Goal: Task Accomplishment & Management: Use online tool/utility

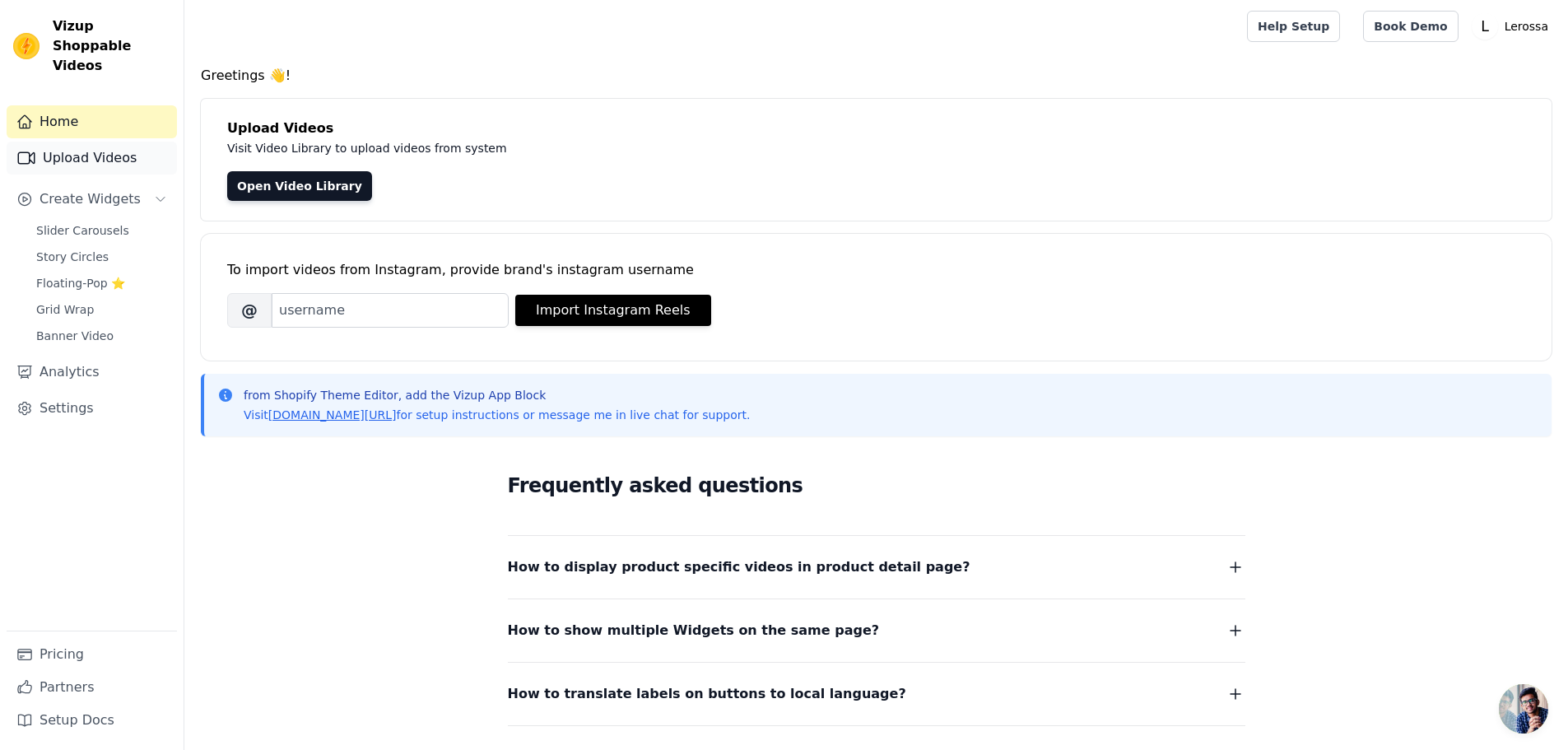
click at [106, 142] on link "Upload Videos" at bounding box center [92, 158] width 170 height 33
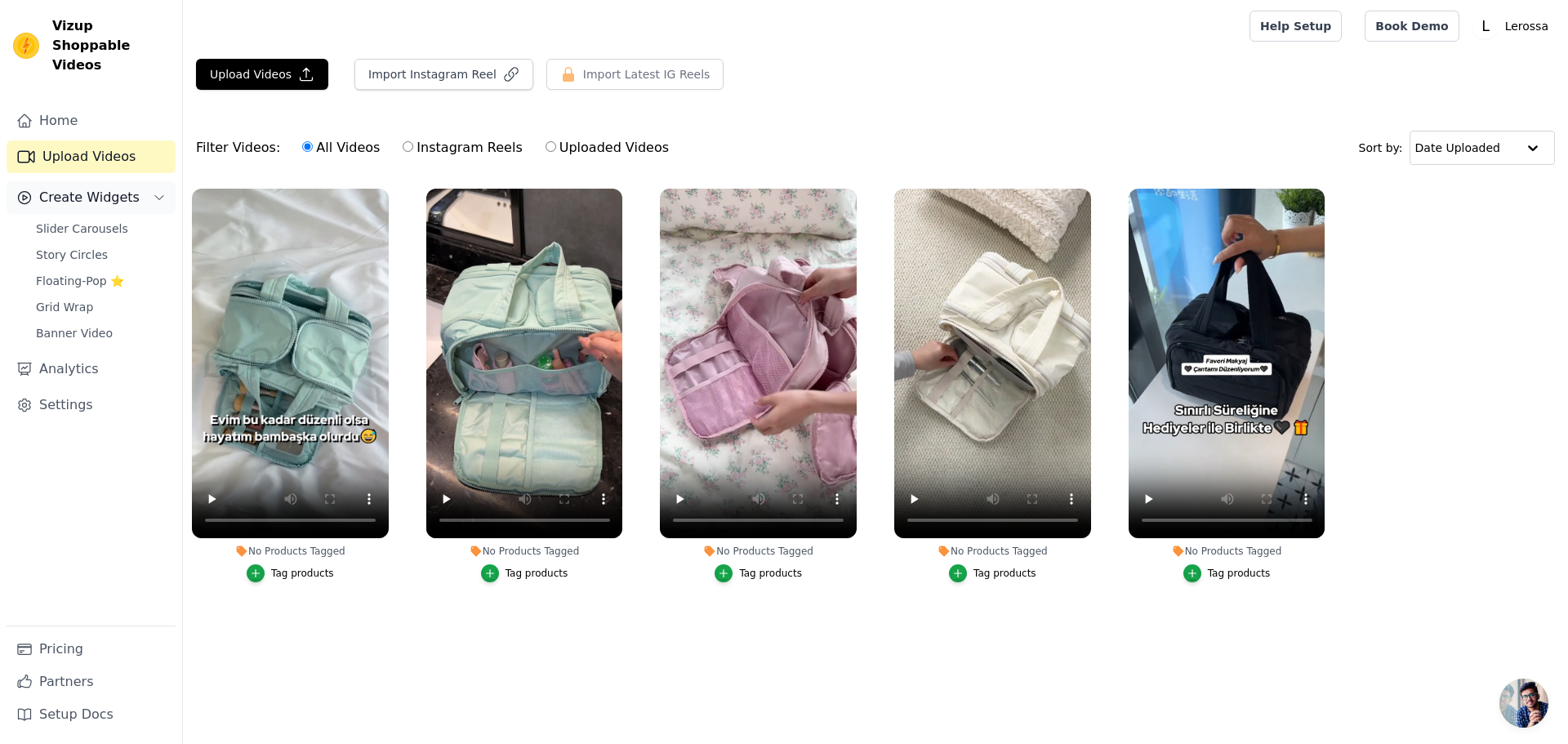
click at [102, 188] on span "Create Widgets" at bounding box center [89, 198] width 100 height 20
click at [109, 220] on span "Slider Carousels" at bounding box center [81, 229] width 92 height 17
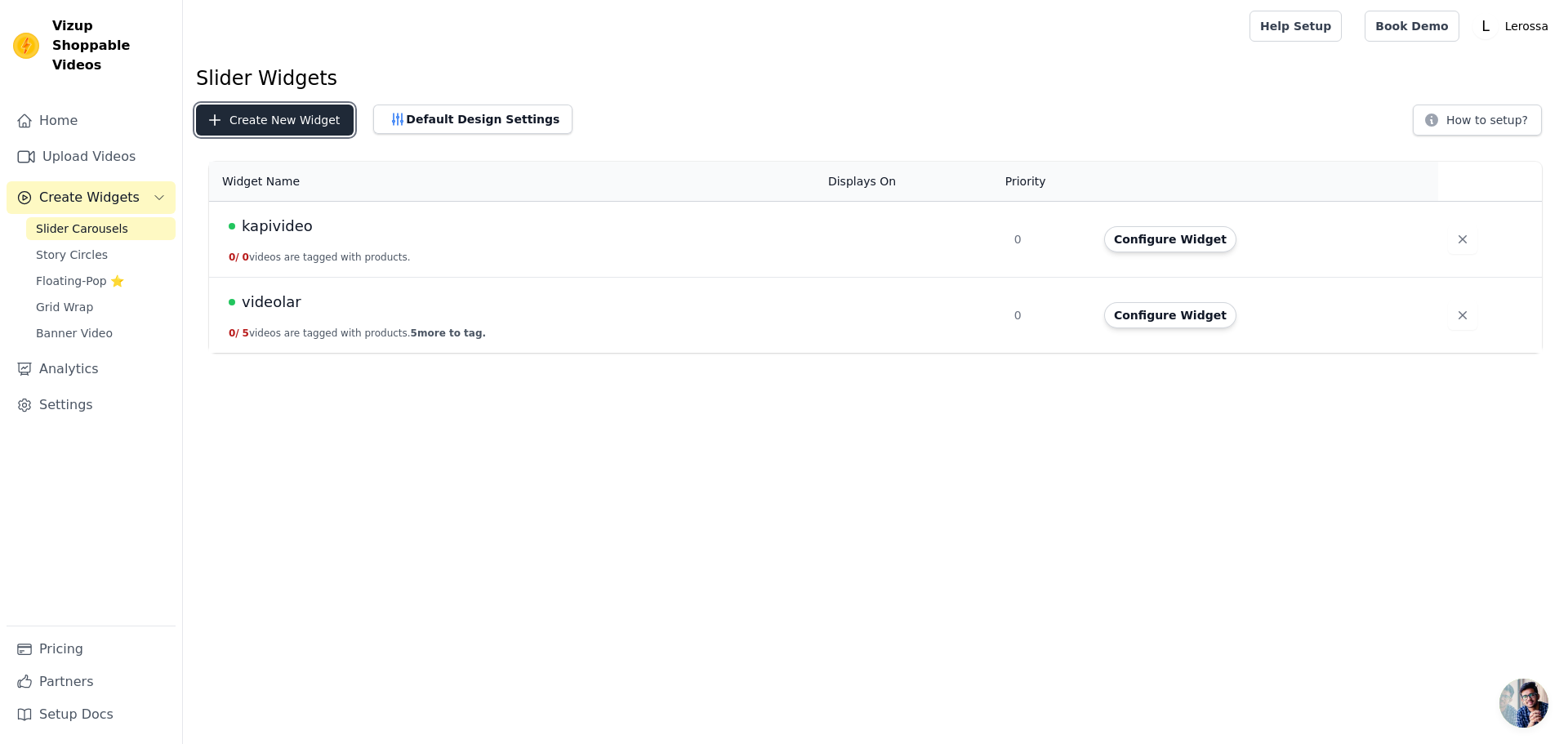
click at [284, 133] on button "Create New Widget" at bounding box center [275, 119] width 157 height 31
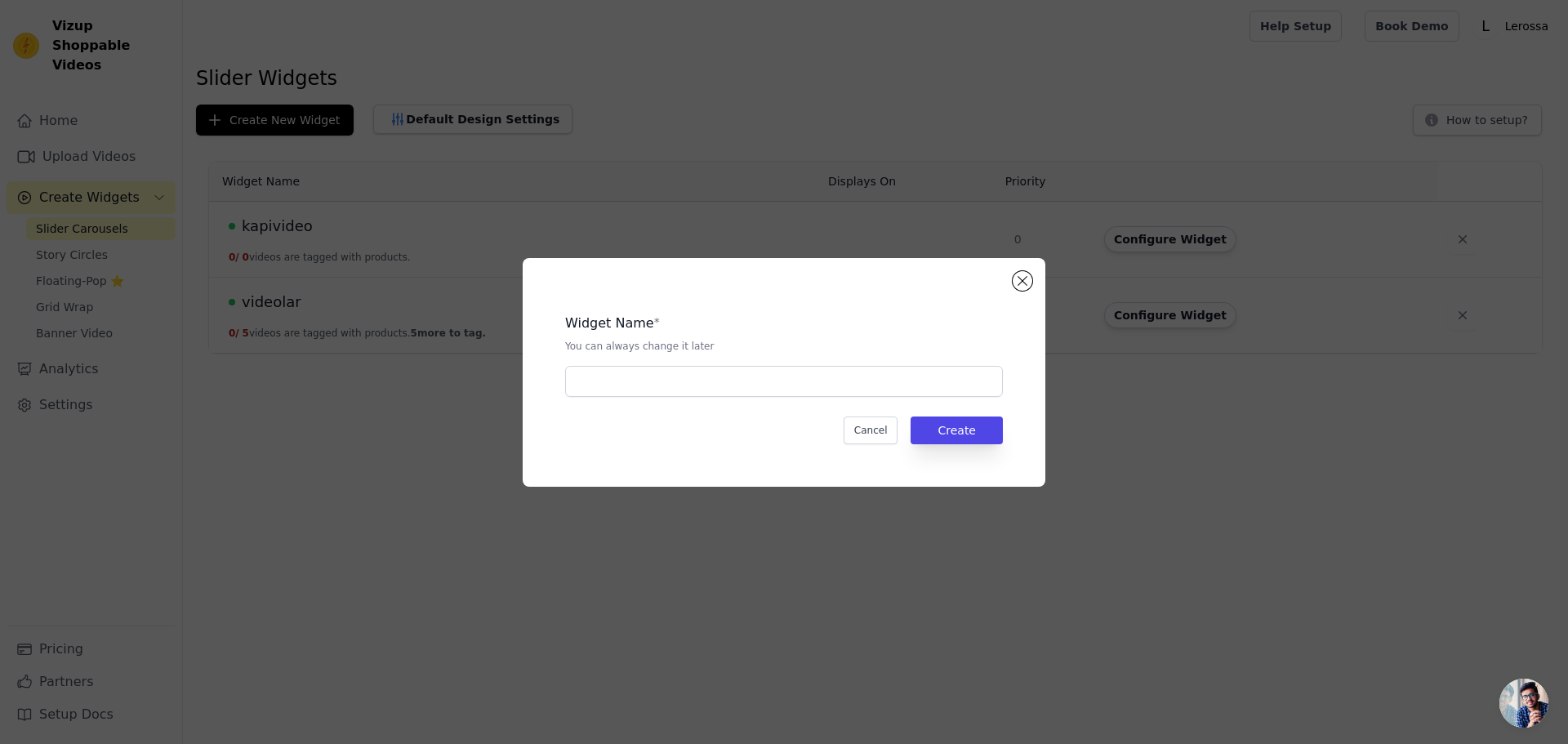
click at [1022, 291] on div "Widget Name * You can always change it later Cancel Create" at bounding box center [784, 372] width 523 height 229
click at [1019, 284] on button "Close modal" at bounding box center [1023, 281] width 20 height 20
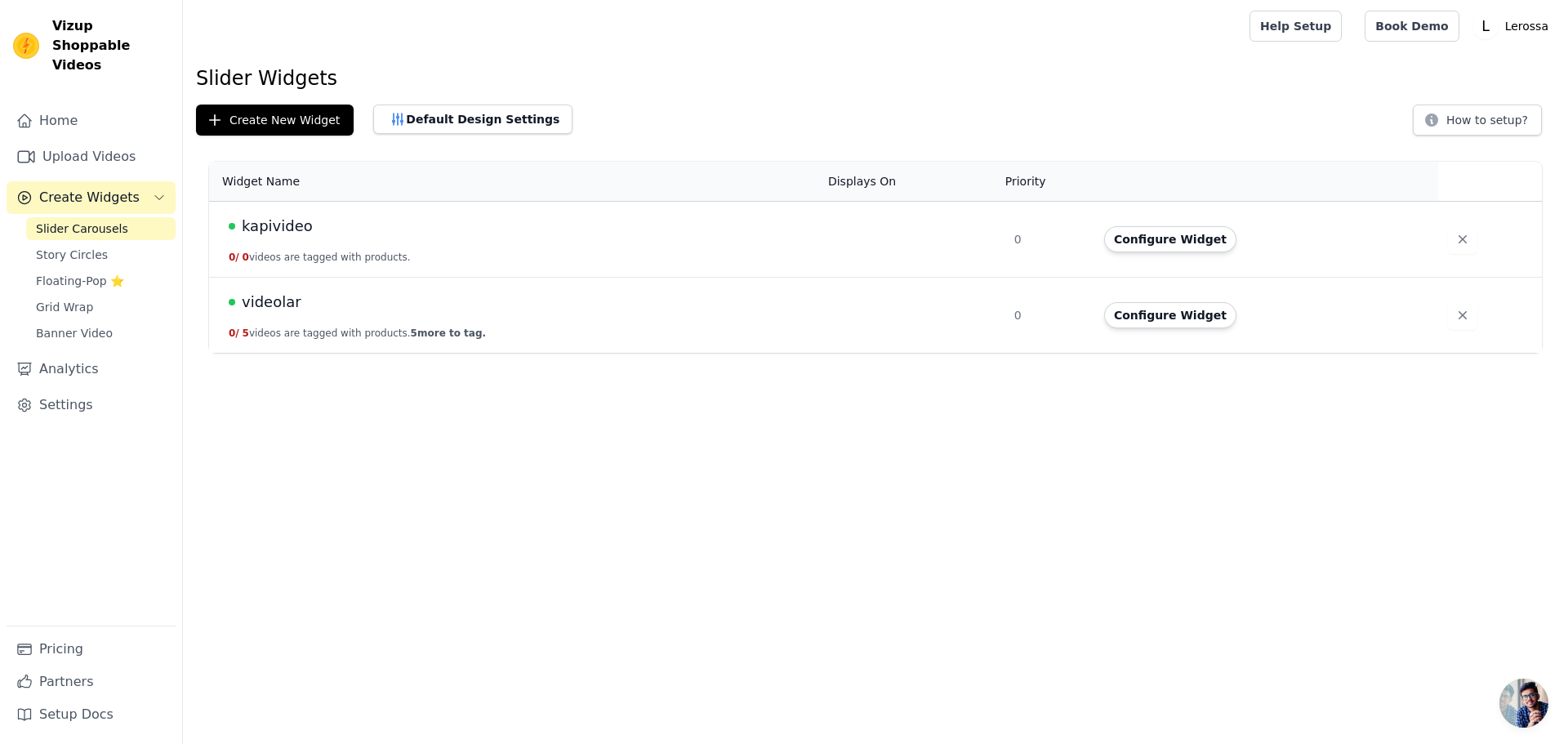
click at [238, 254] on span "0 /" at bounding box center [234, 258] width 11 height 12
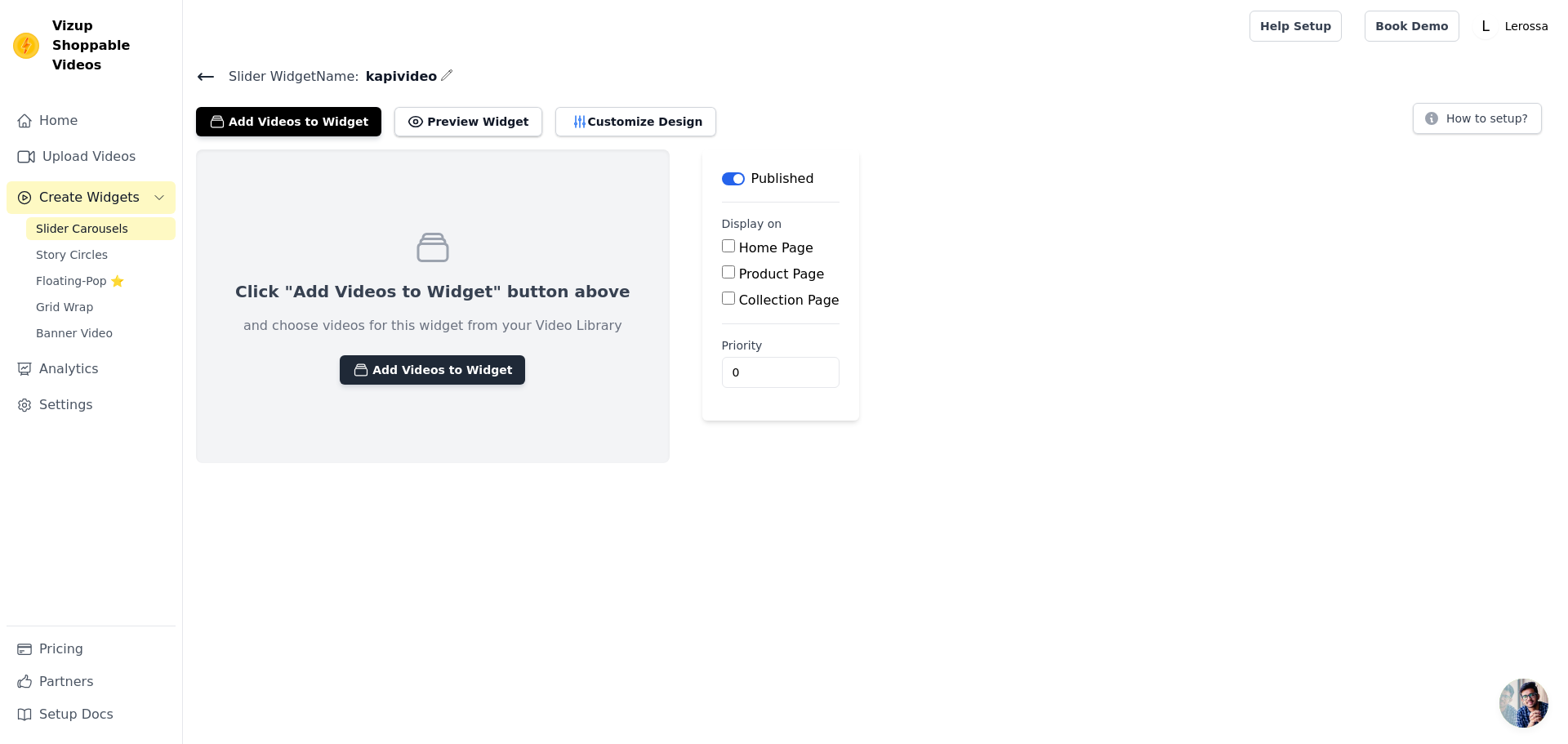
click at [415, 358] on button "Add Videos to Widget" at bounding box center [433, 370] width 186 height 29
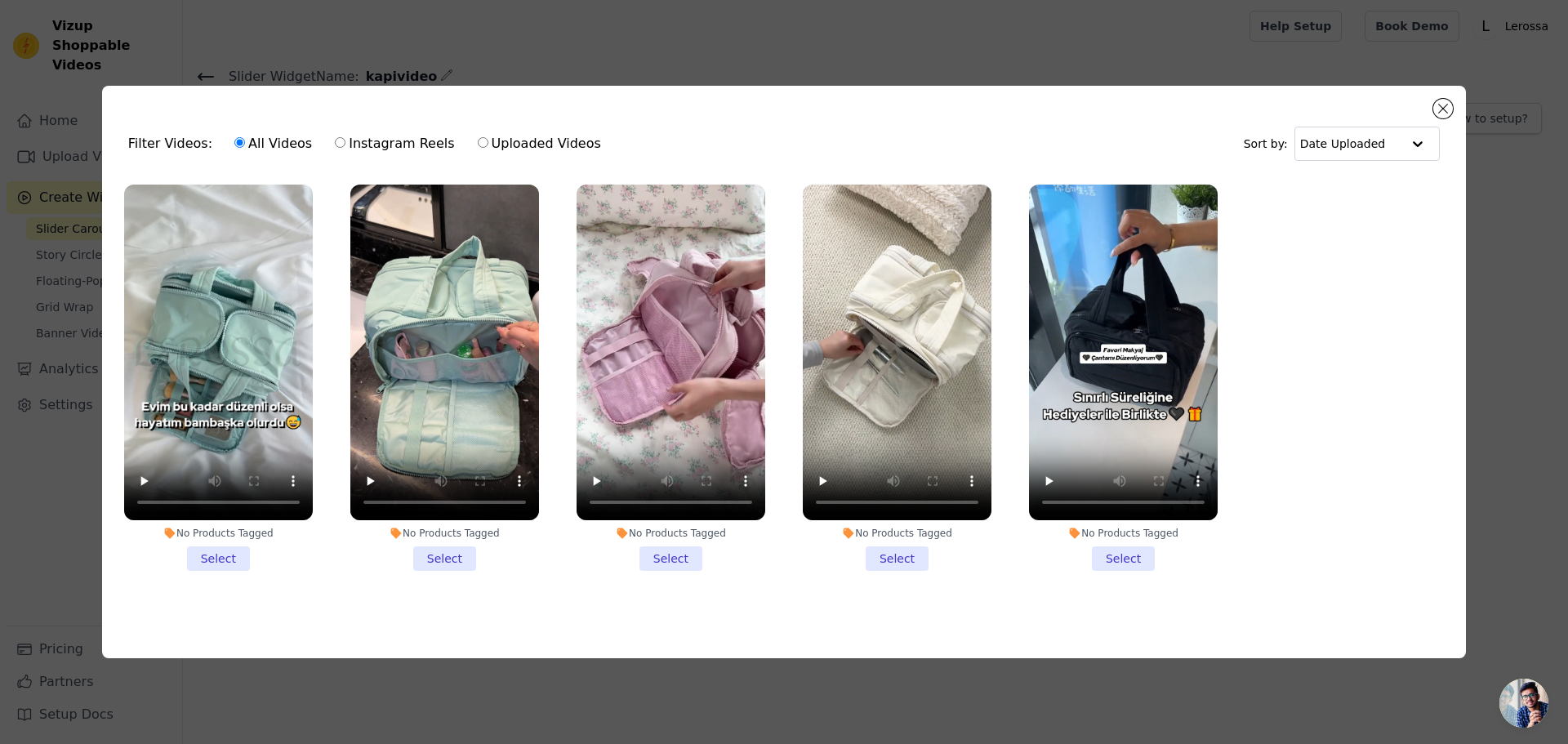
click at [511, 35] on div "Filter Videos: All Videos Instagram Reels Uploaded Videos Sort by: Date Uploade…" at bounding box center [784, 372] width 1568 height 744
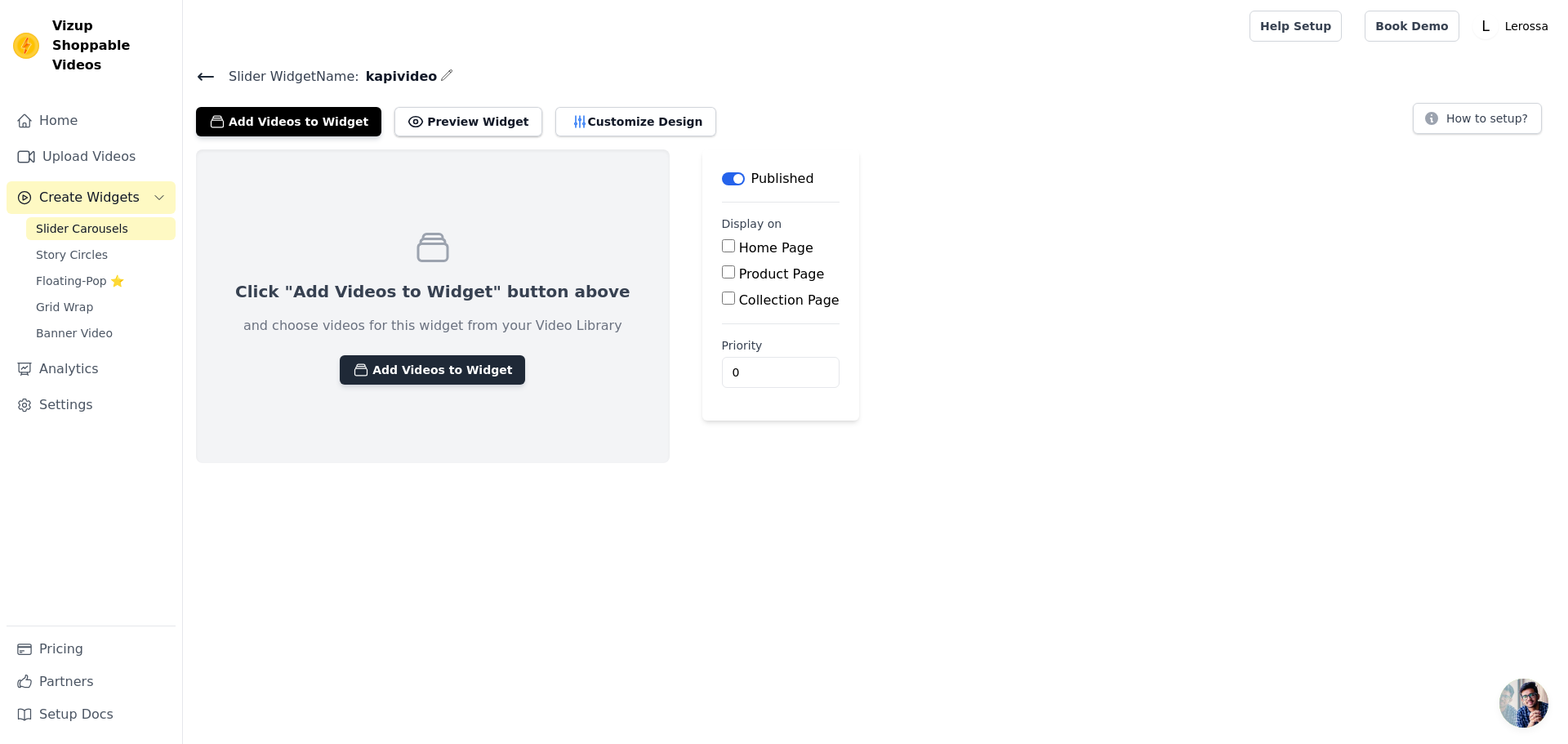
click at [416, 373] on button "Add Videos to Widget" at bounding box center [433, 370] width 186 height 29
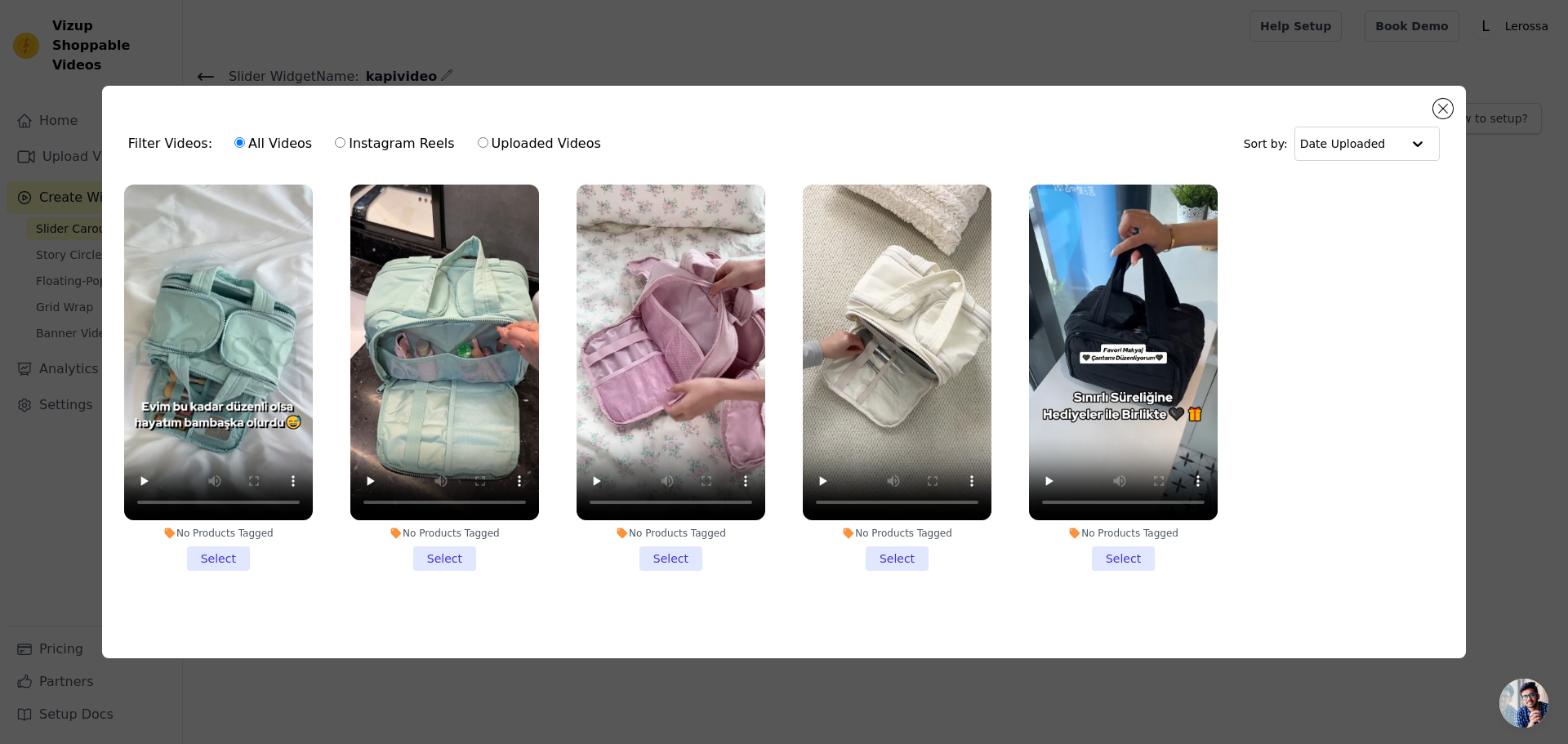
click at [357, 137] on label "Instagram Reels" at bounding box center [394, 144] width 121 height 22
click at [346, 138] on input "Instagram Reels" at bounding box center [340, 143] width 11 height 11
radio input "true"
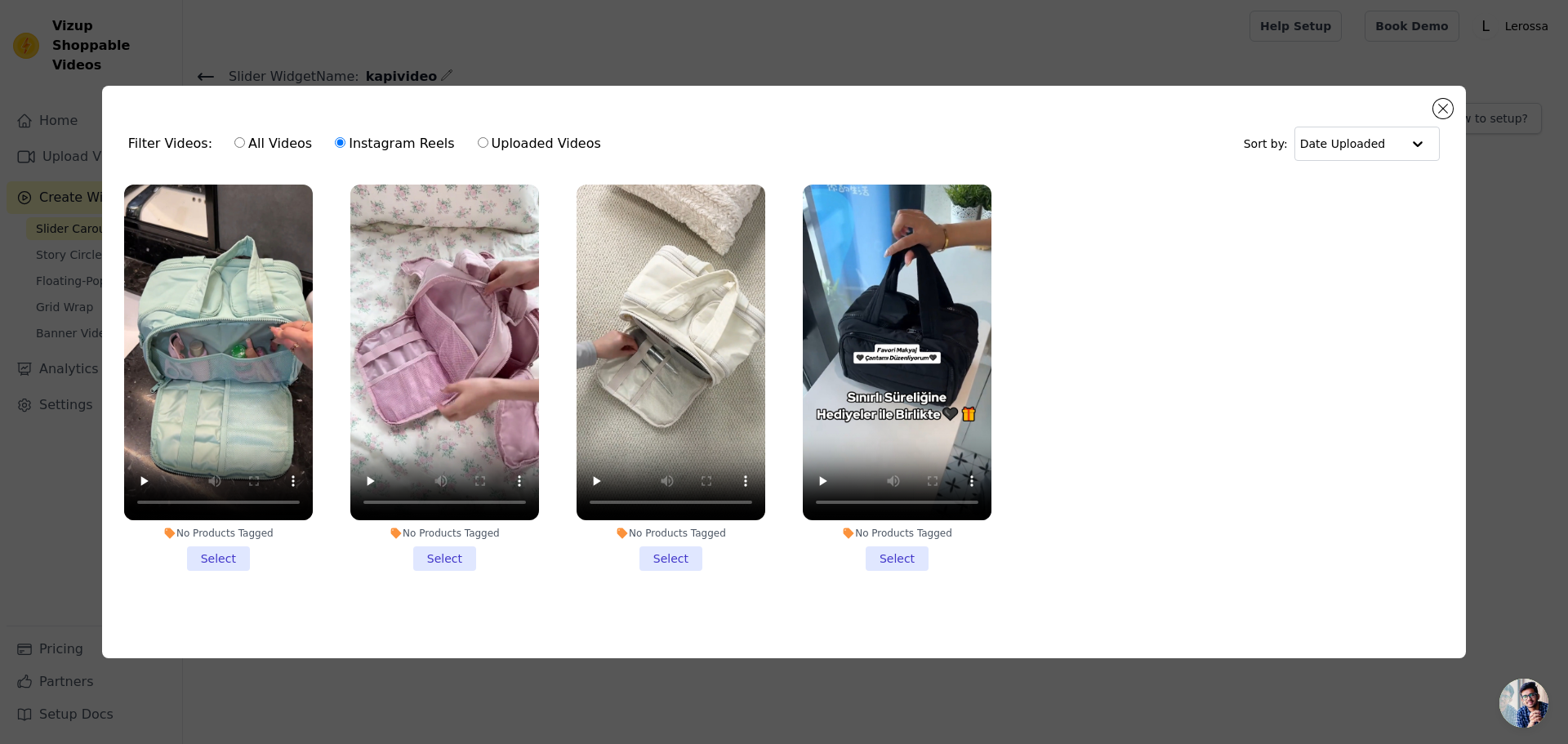
click at [268, 137] on label "All Videos" at bounding box center [273, 144] width 80 height 22
click at [245, 138] on input "All Videos" at bounding box center [240, 143] width 11 height 11
radio input "true"
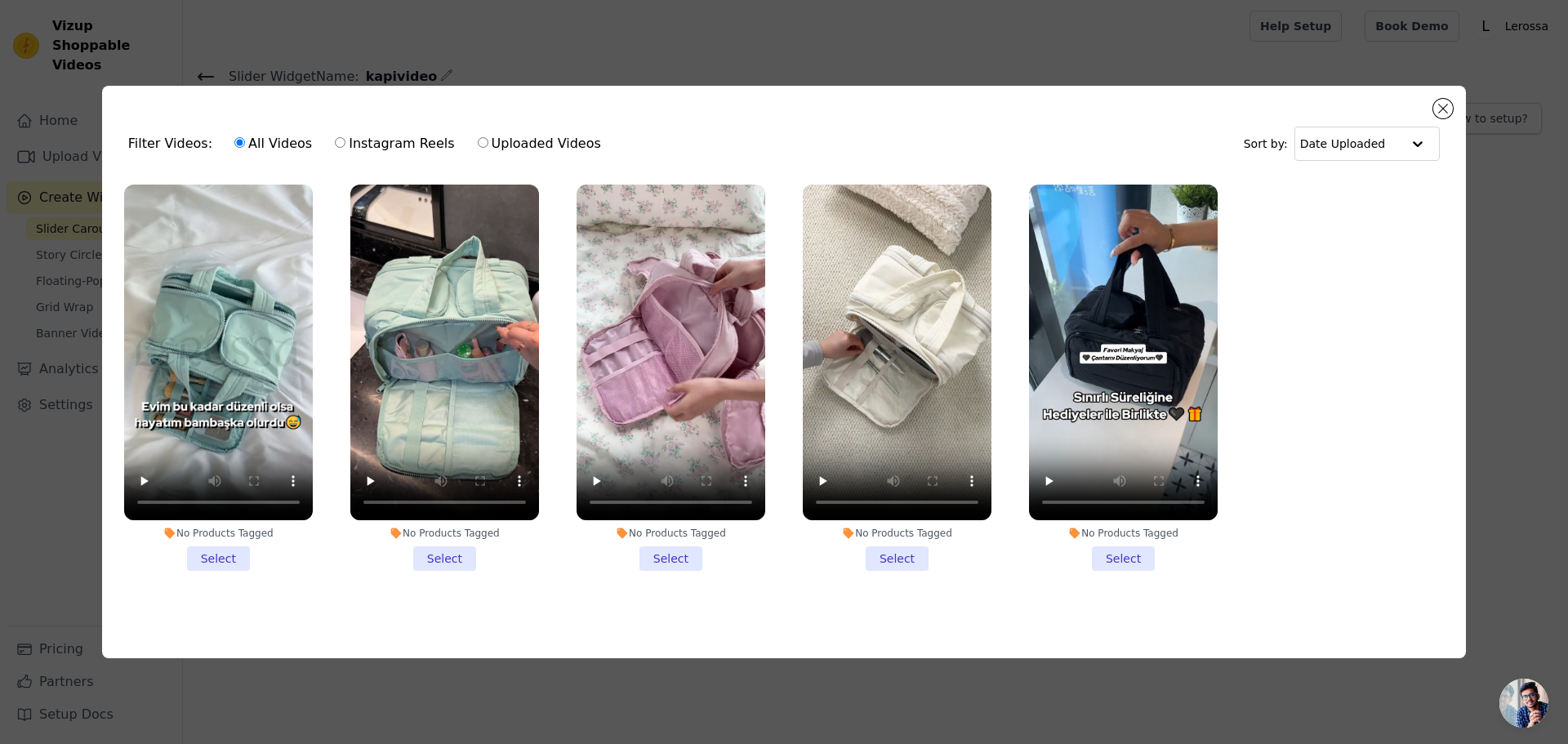
click at [334, 30] on div "Filter Videos: All Videos Instagram Reels Uploaded Videos Sort by: Date Uploade…" at bounding box center [784, 372] width 1568 height 744
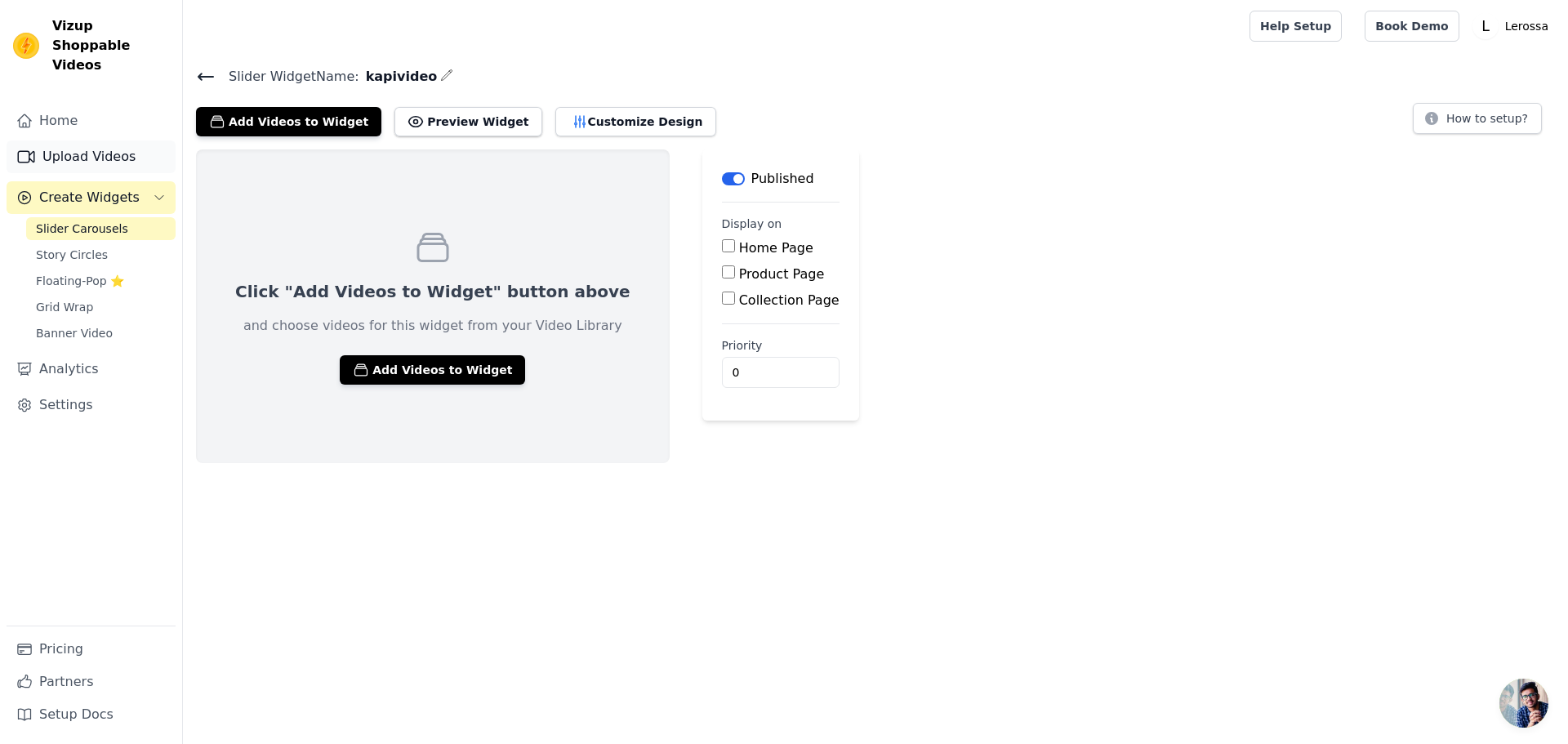
click at [112, 145] on link "Upload Videos" at bounding box center [91, 157] width 169 height 32
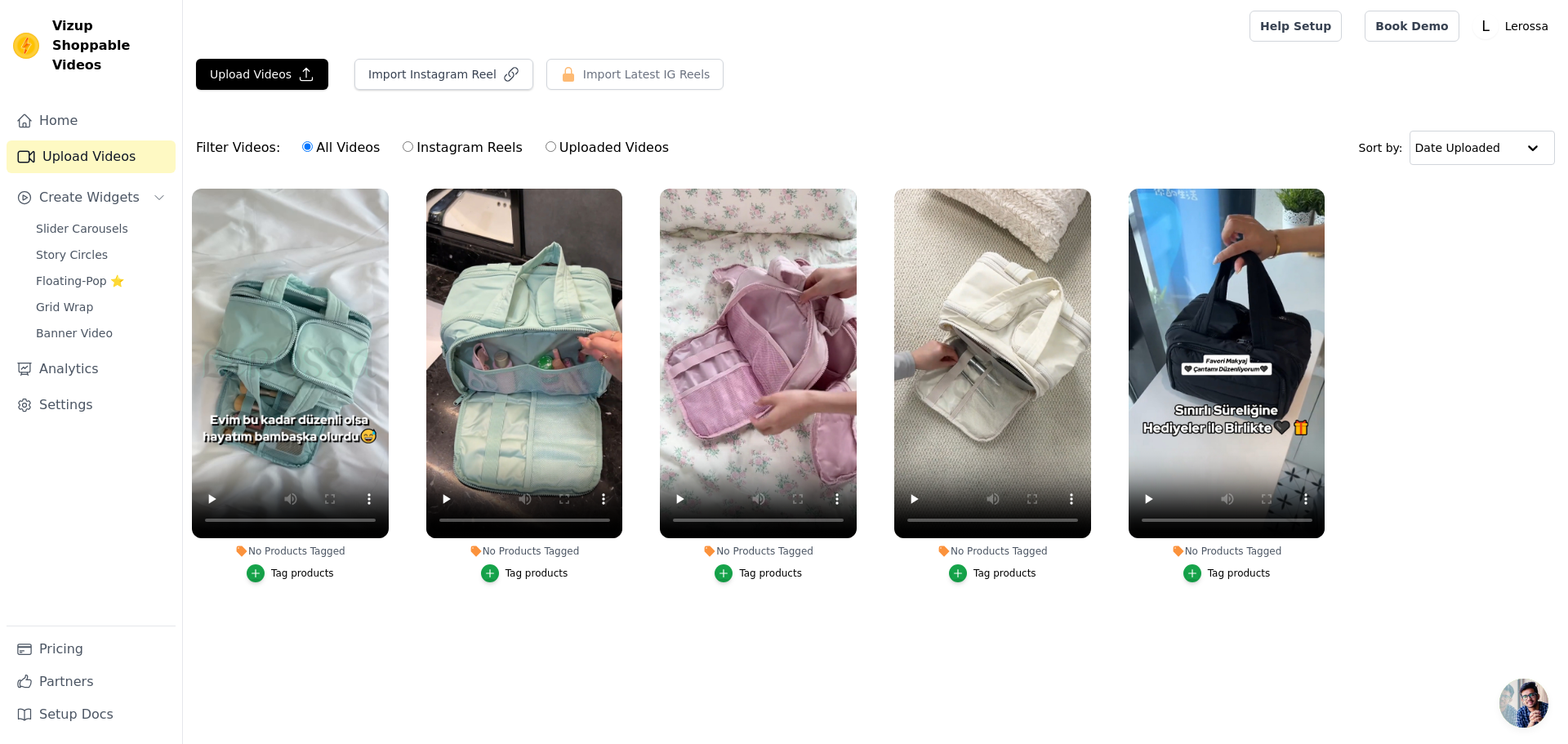
click at [607, 144] on label "Uploaded Videos" at bounding box center [607, 148] width 125 height 22
click at [556, 144] on input "Uploaded Videos" at bounding box center [550, 146] width 11 height 11
radio input "true"
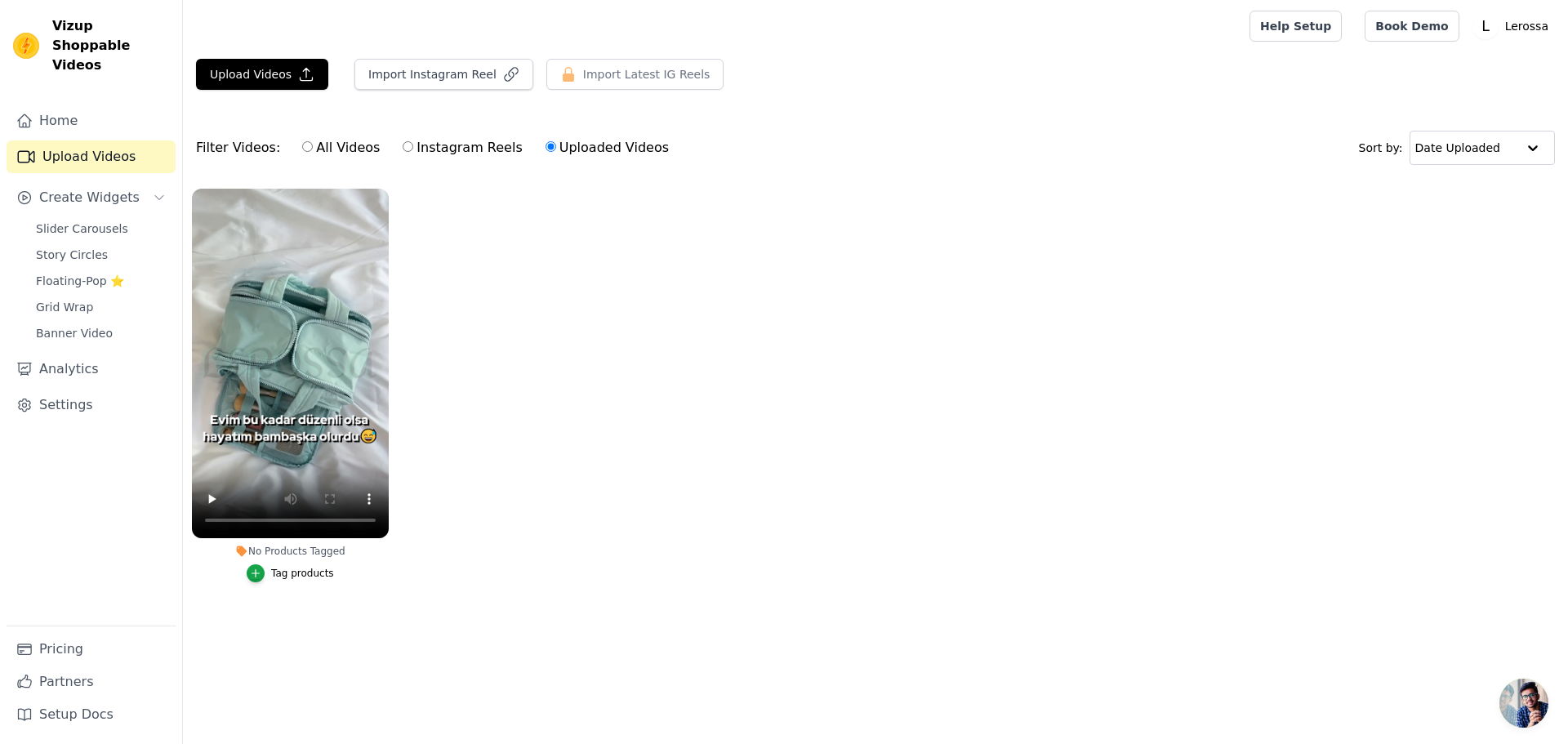
click at [324, 147] on label "All Videos" at bounding box center [341, 148] width 80 height 22
click at [312, 147] on input "All Videos" at bounding box center [307, 146] width 11 height 11
radio input "true"
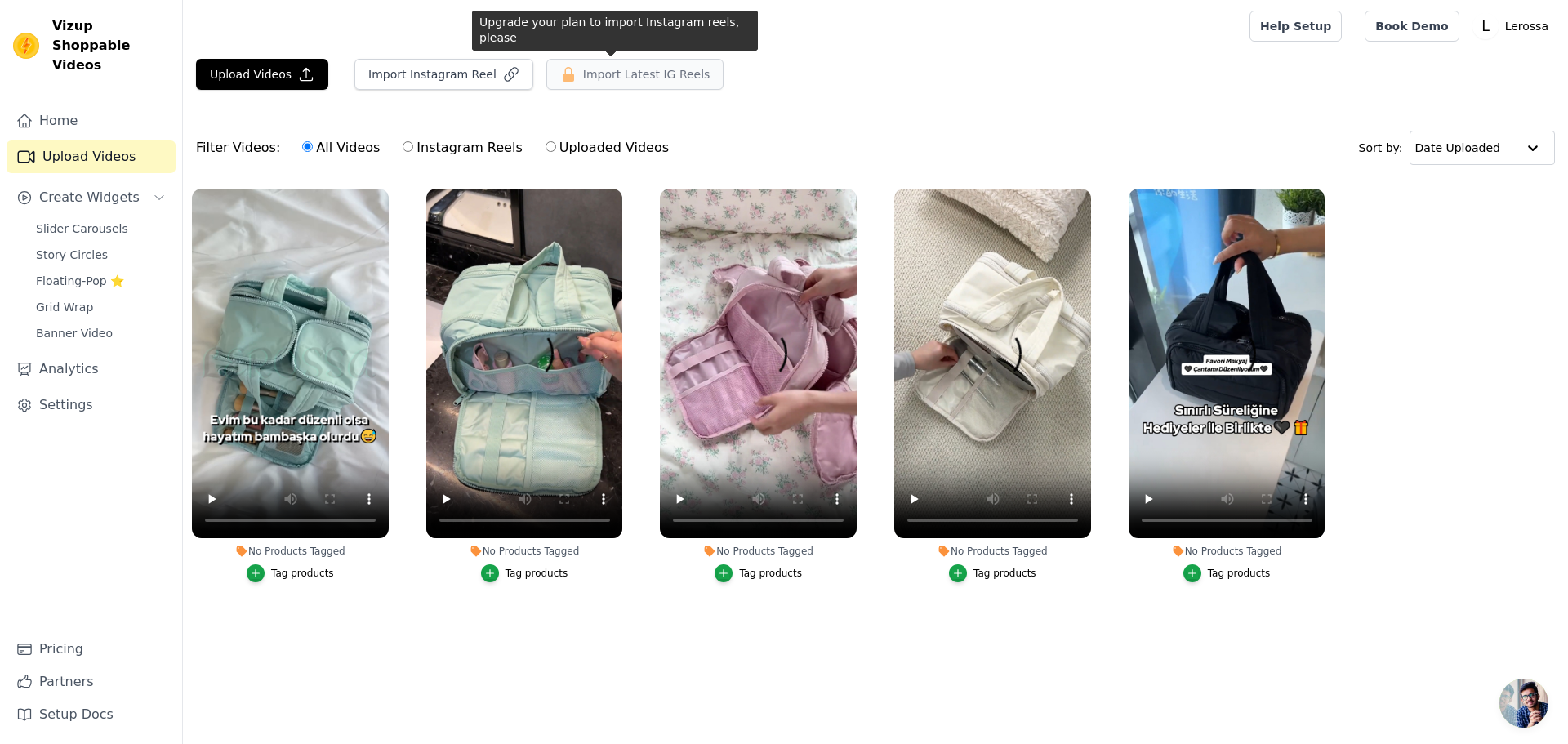
click at [622, 70] on span "Import Latest IG Reels" at bounding box center [647, 75] width 128 height 17
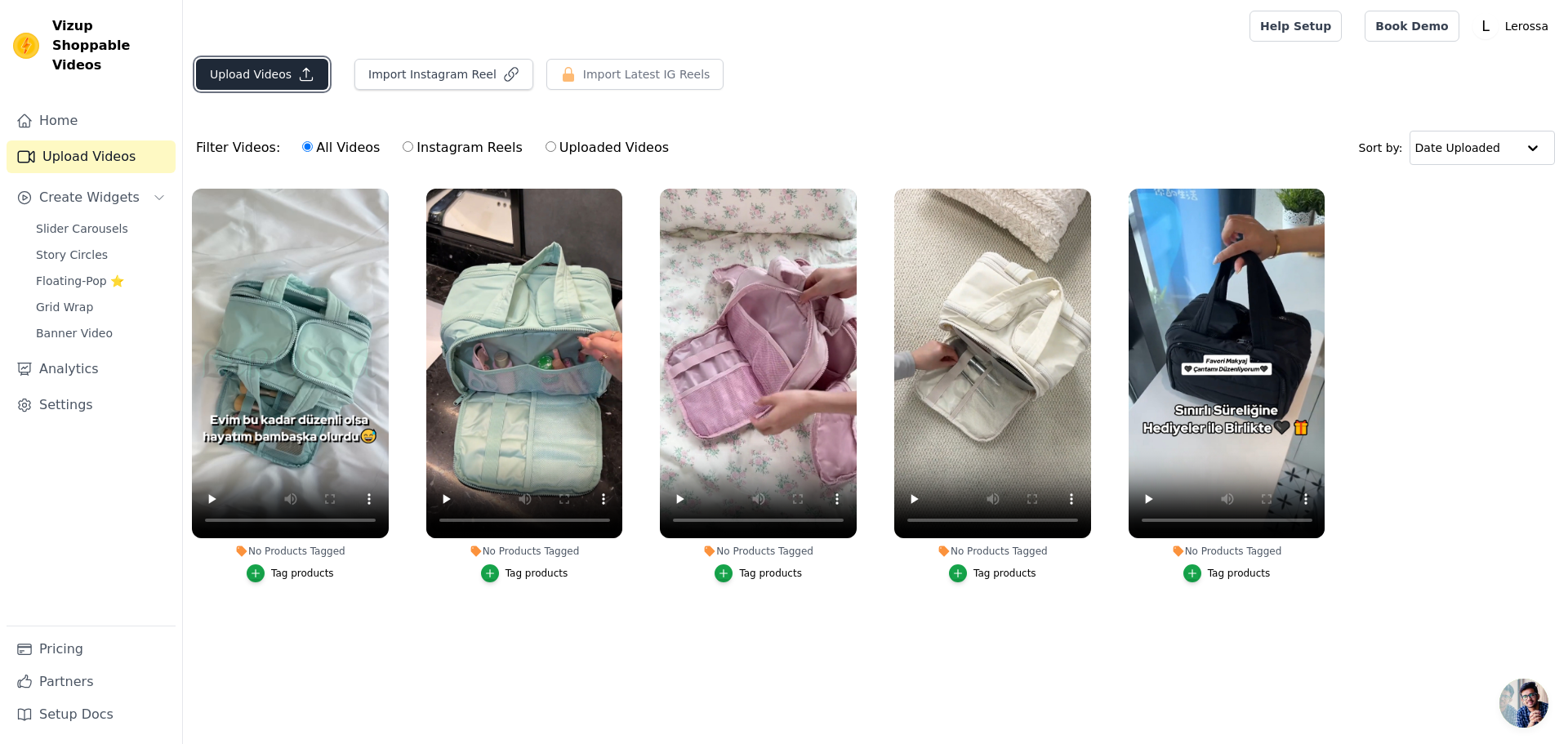
click at [298, 81] on icon "button" at bounding box center [307, 75] width 17 height 17
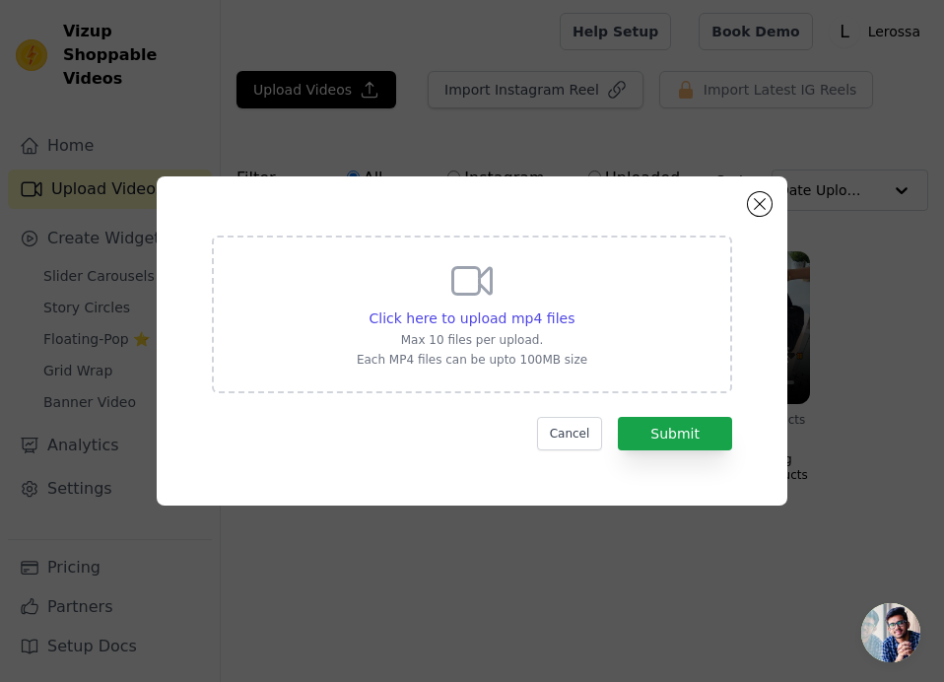
click at [448, 307] on div "Click here to upload mp4 files Max 10 files per upload. Each MP4 files can be u…" at bounding box center [472, 312] width 231 height 110
click at [574, 307] on input "Click here to upload mp4 files Max 10 files per upload. Each MP4 files can be u…" at bounding box center [574, 307] width 1 height 1
type input "C:\fakepath\YENICANTA1.mp4"
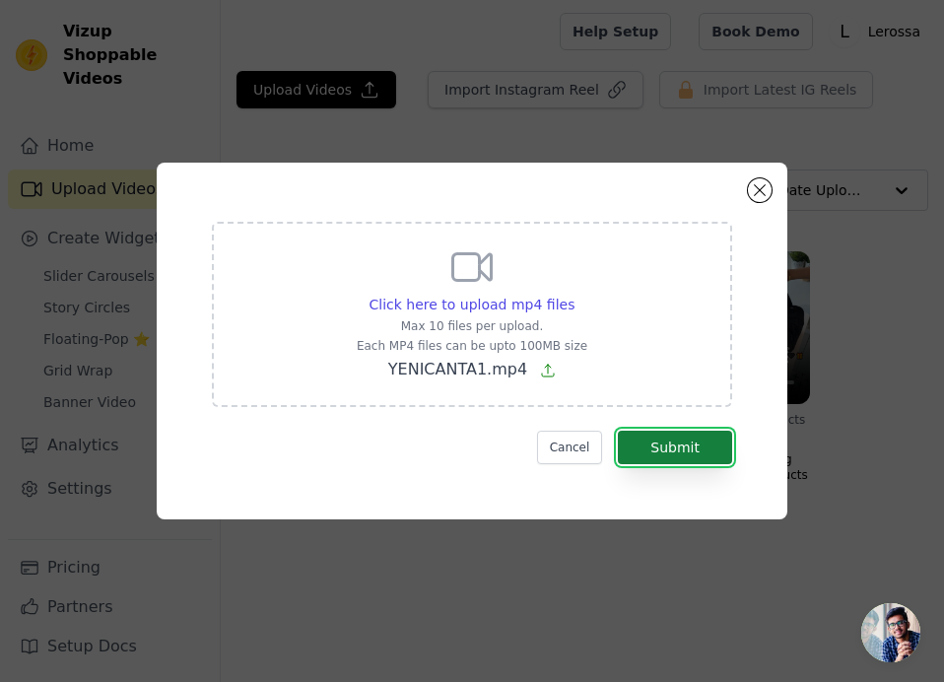
click at [705, 443] on button "Submit" at bounding box center [675, 448] width 114 height 34
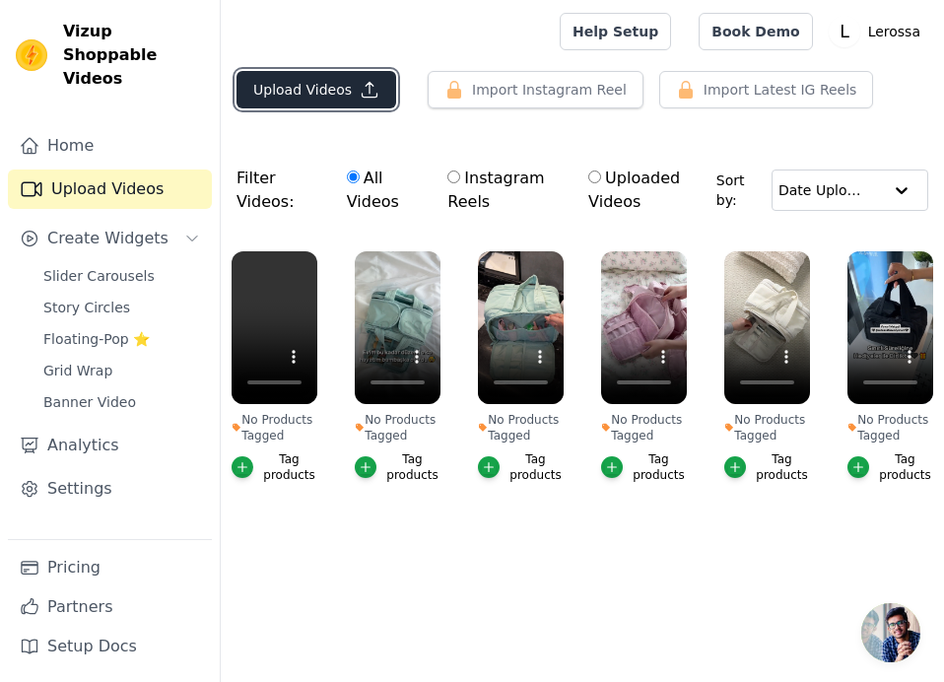
click at [366, 99] on icon "button" at bounding box center [370, 90] width 20 height 20
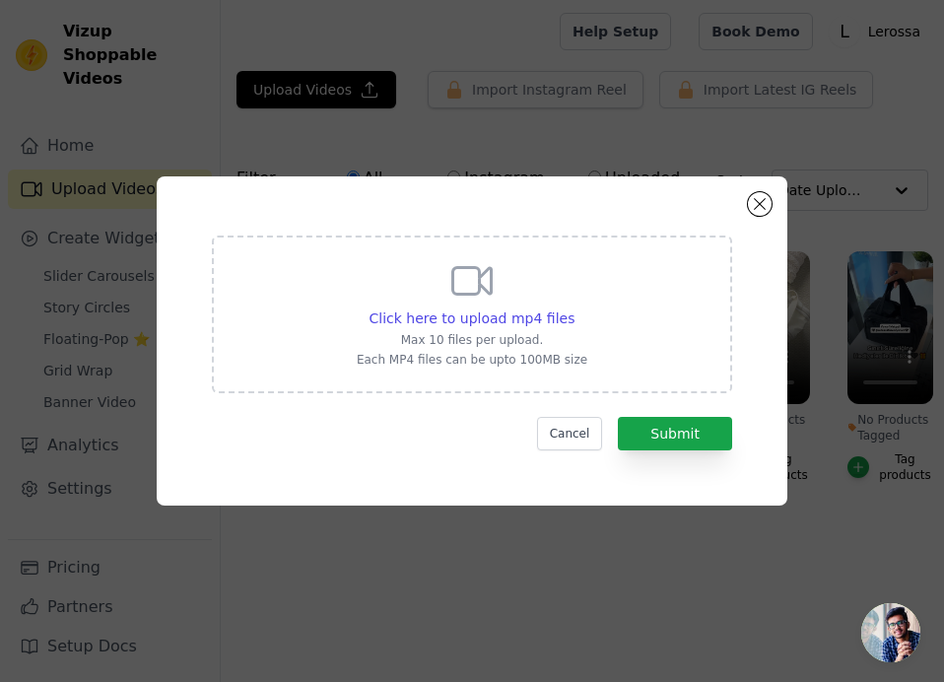
click at [445, 290] on div "Click here to upload mp4 files Max 10 files per upload. Each MP4 files can be u…" at bounding box center [472, 312] width 231 height 110
click at [574, 307] on input "Click here to upload mp4 files Max 10 files per upload. Each MP4 files can be u…" at bounding box center [574, 307] width 1 height 1
type input "C:\fakepath\0815 (1).mp4"
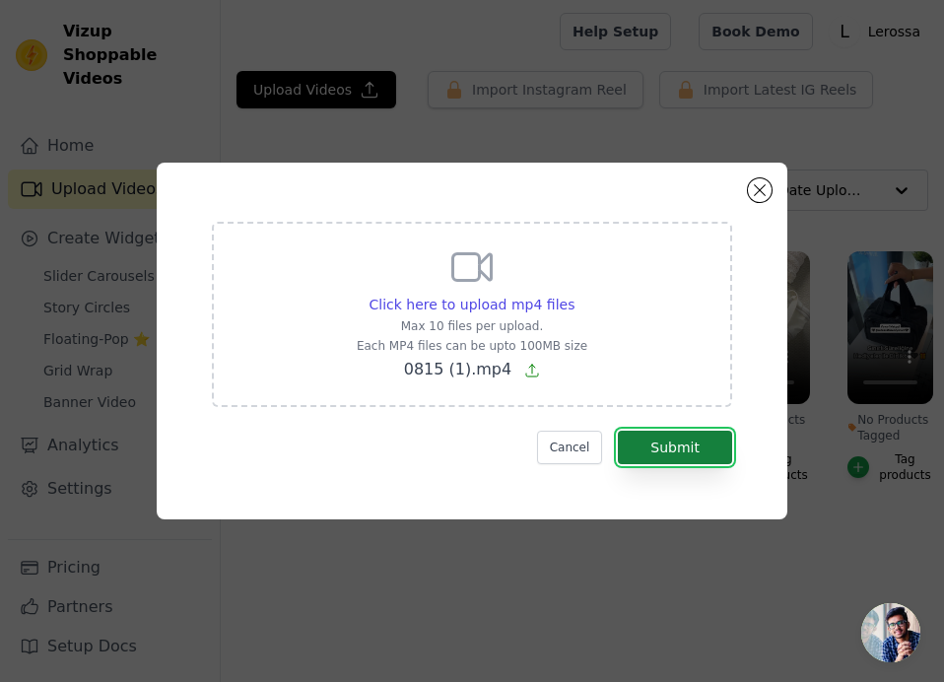
click at [691, 459] on button "Submit" at bounding box center [675, 448] width 114 height 34
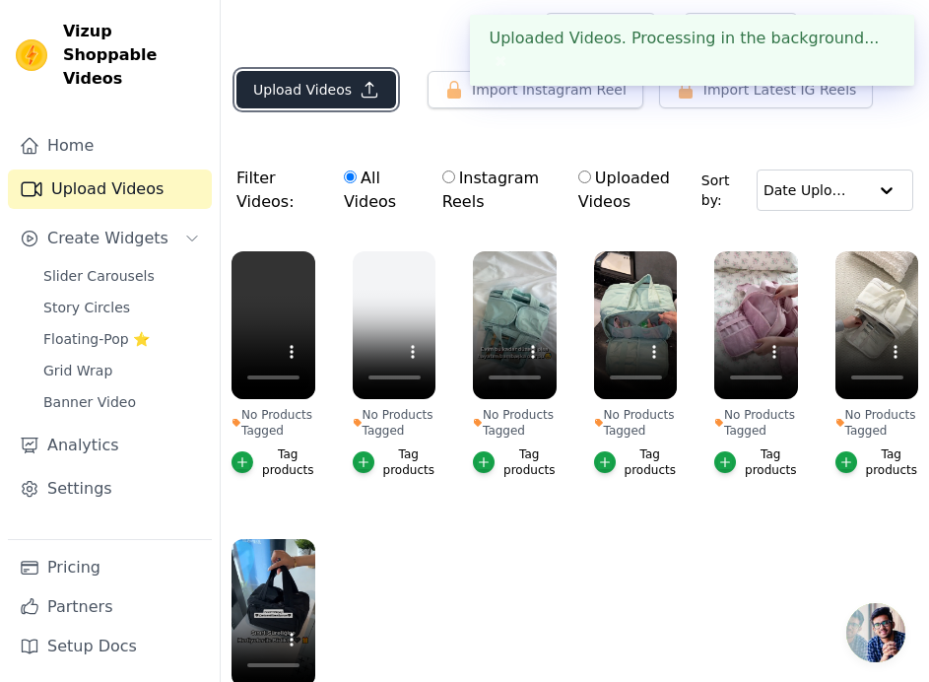
click at [287, 97] on button "Upload Videos" at bounding box center [317, 89] width 160 height 37
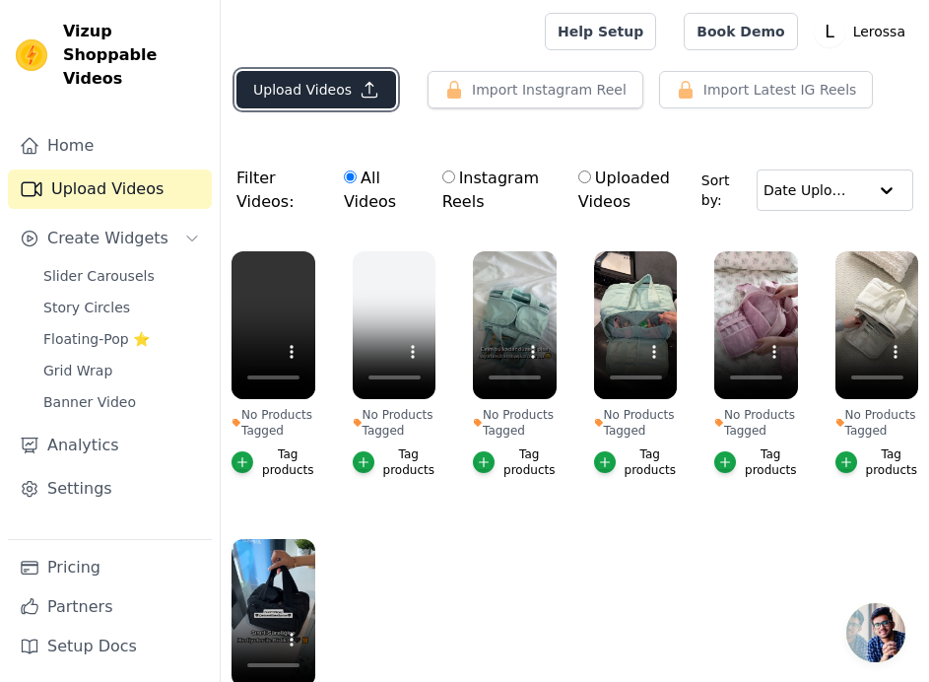
click at [329, 87] on button "Upload Videos" at bounding box center [317, 89] width 160 height 37
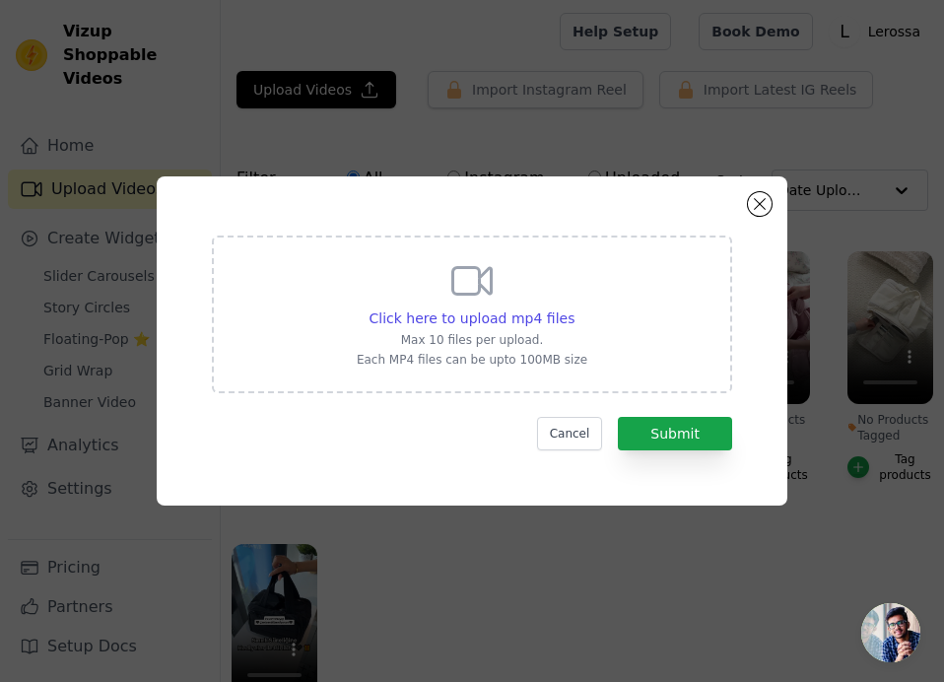
click at [484, 330] on div "Click here to upload mp4 files Max 10 files per upload. Each MP4 files can be u…" at bounding box center [472, 312] width 231 height 110
click at [574, 308] on input "Click here to upload mp4 files Max 10 files per upload. Each MP4 files can be u…" at bounding box center [574, 307] width 1 height 1
type input "C:\fakepath\0815 (2).mp4"
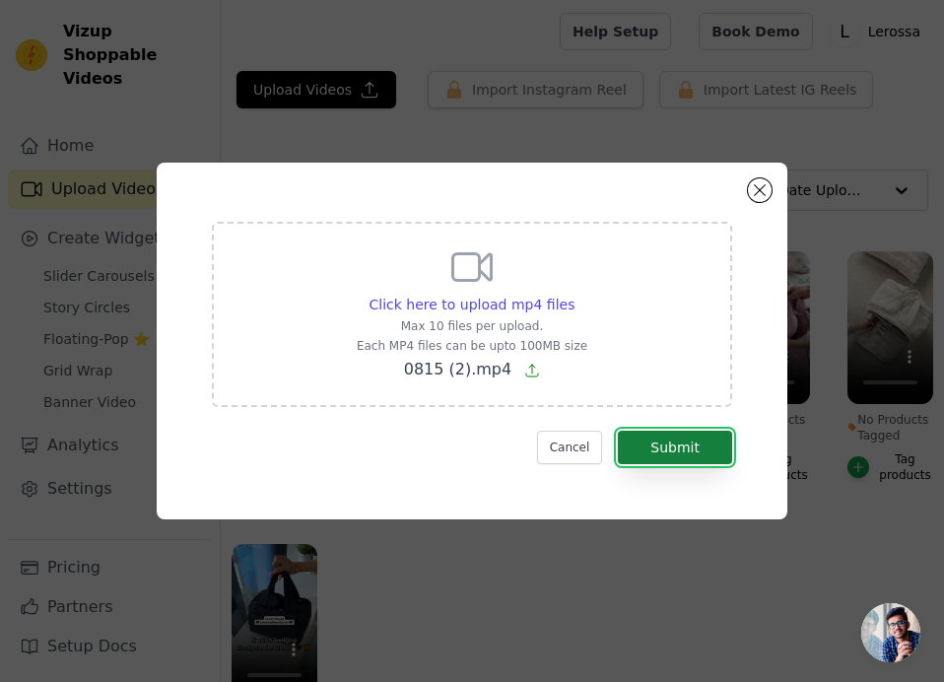
click at [684, 454] on button "Submit" at bounding box center [675, 448] width 114 height 34
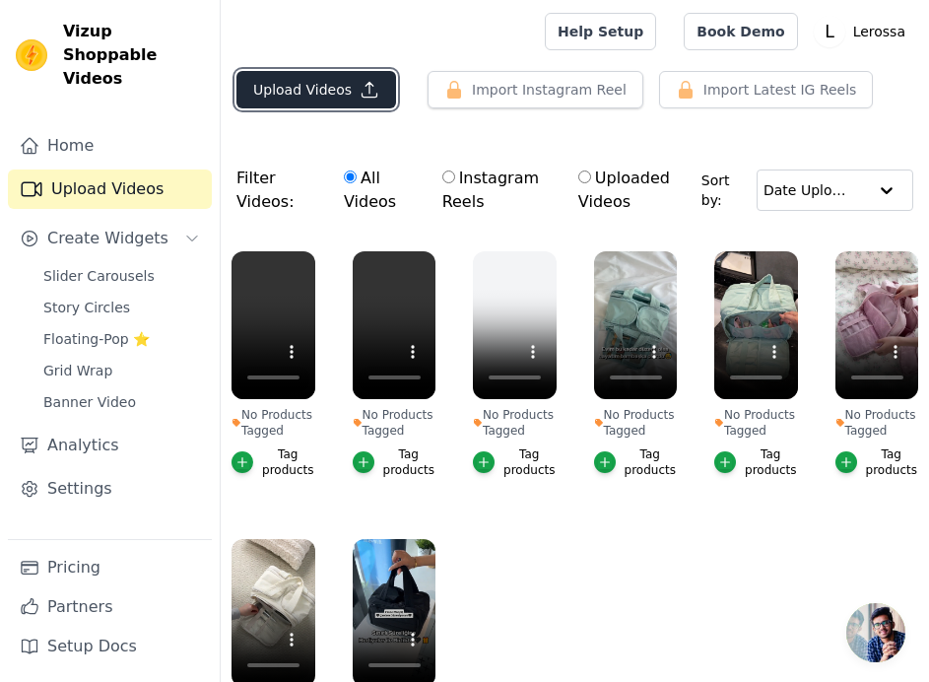
click at [349, 94] on button "Upload Videos" at bounding box center [317, 89] width 160 height 37
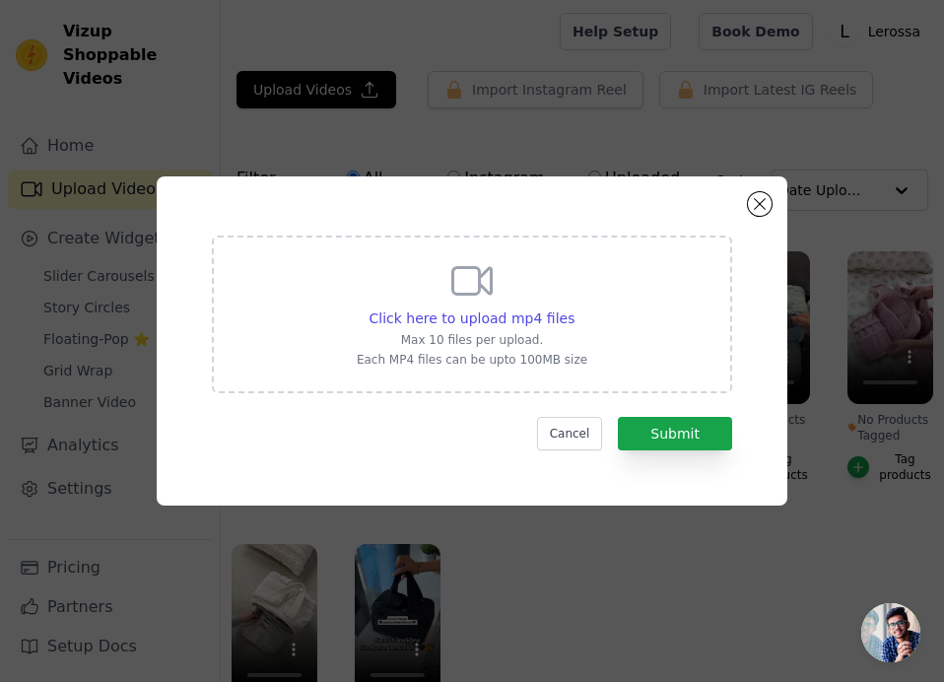
click at [576, 336] on div "Click here to upload mp4 files Max 10 files per upload. Each MP4 files can be u…" at bounding box center [472, 315] width 520 height 158
click at [575, 308] on input "Click here to upload mp4 files Max 10 files per upload. Each MP4 files can be u…" at bounding box center [574, 307] width 1 height 1
type input "C:\fakepath\CANTA2.mp4"
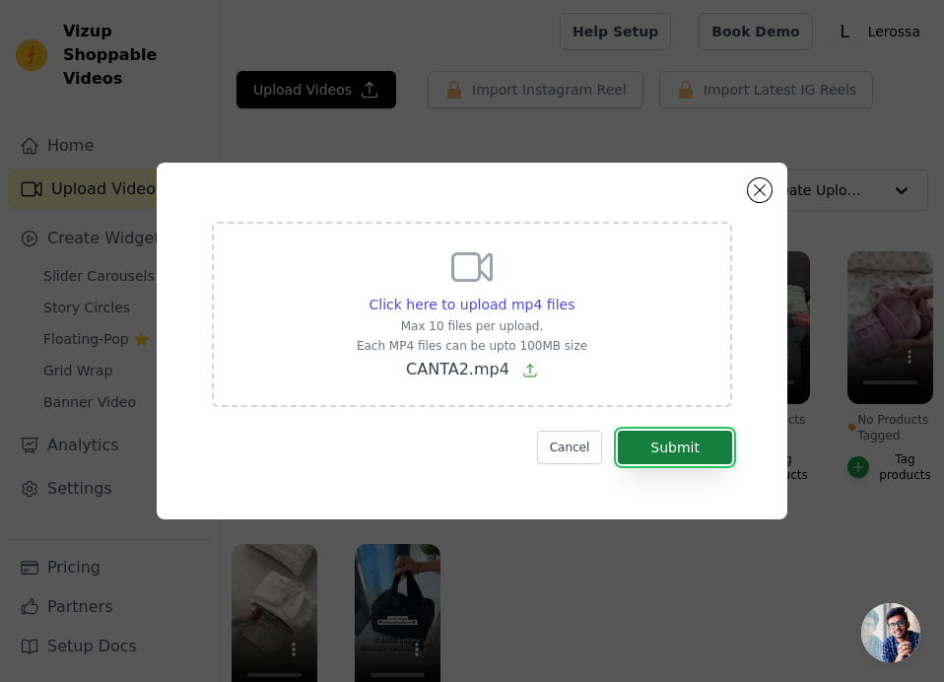
click at [678, 458] on button "Submit" at bounding box center [675, 448] width 114 height 34
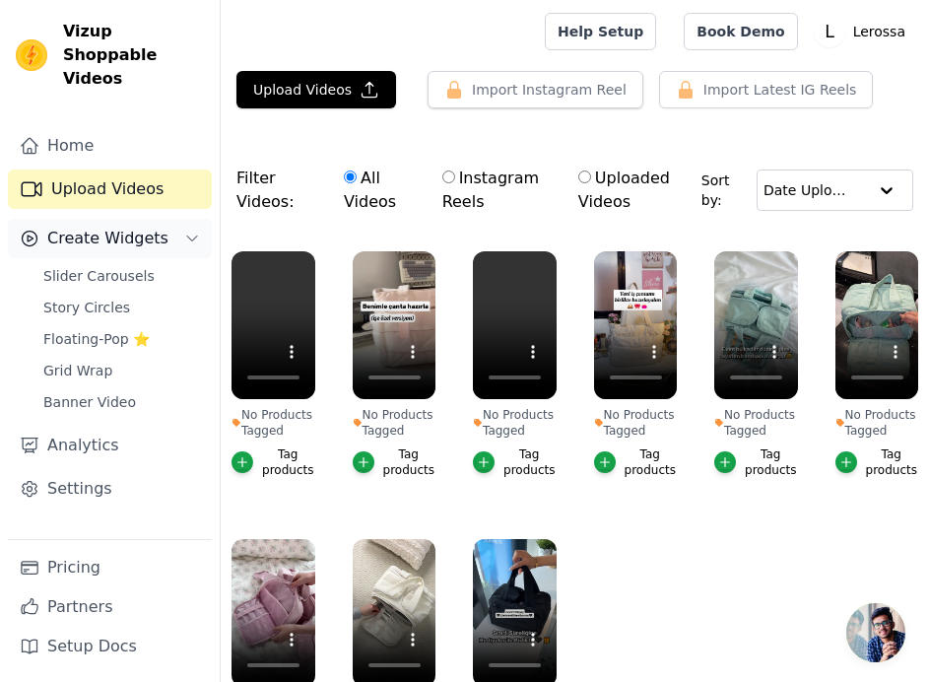
click at [104, 227] on span "Create Widgets" at bounding box center [107, 239] width 121 height 24
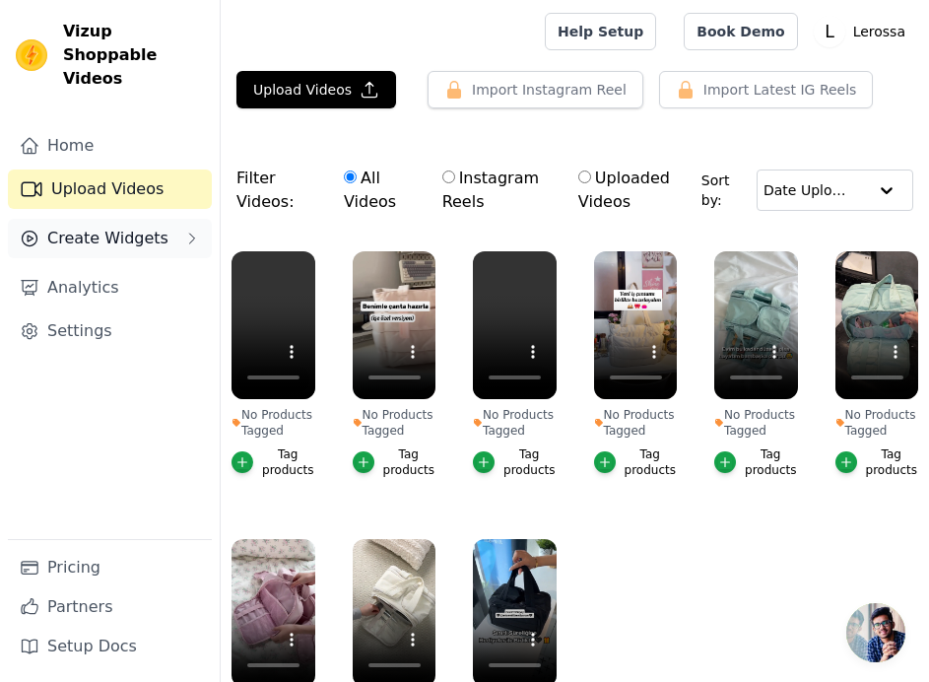
click at [106, 227] on span "Create Widgets" at bounding box center [107, 239] width 121 height 24
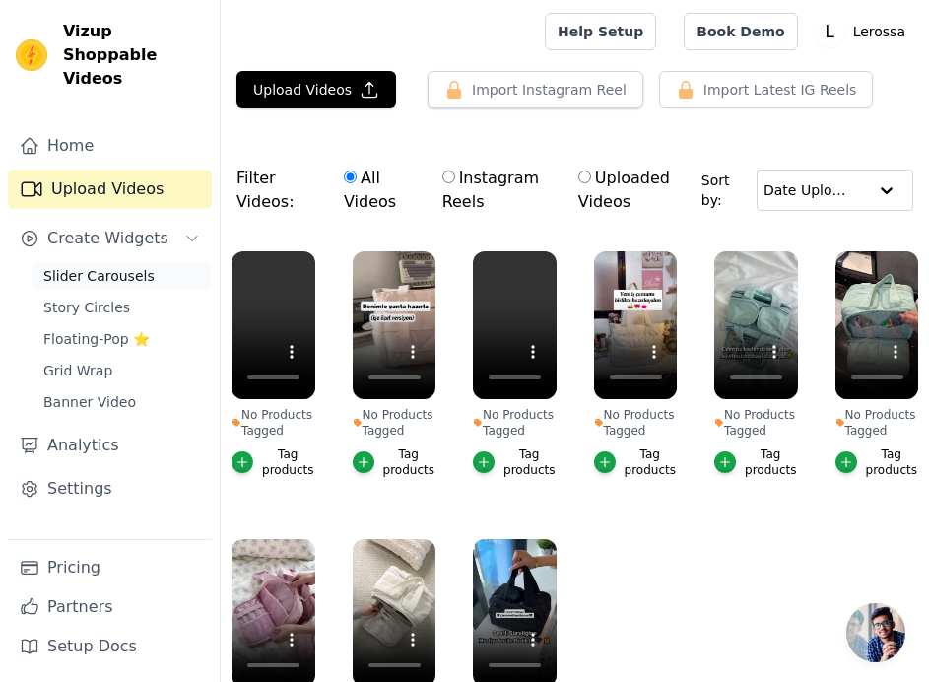
click at [126, 266] on span "Slider Carousels" at bounding box center [98, 276] width 111 height 20
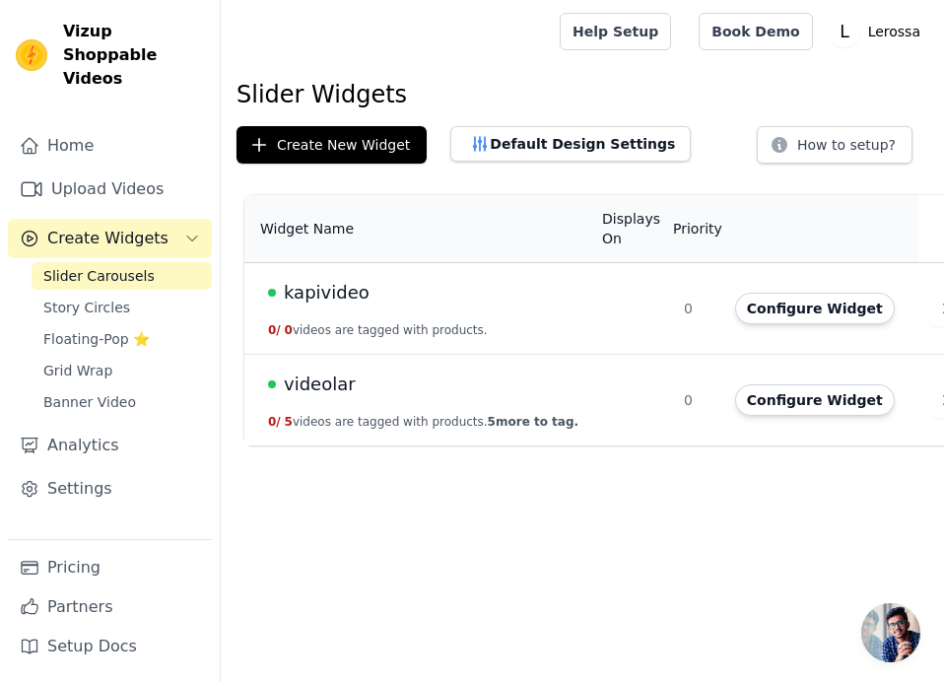
click at [542, 316] on td "kapivideo 0 / 0 videos are tagged with products." at bounding box center [417, 309] width 346 height 92
click at [397, 332] on button "0 / 0 videos are tagged with products." at bounding box center [378, 330] width 220 height 16
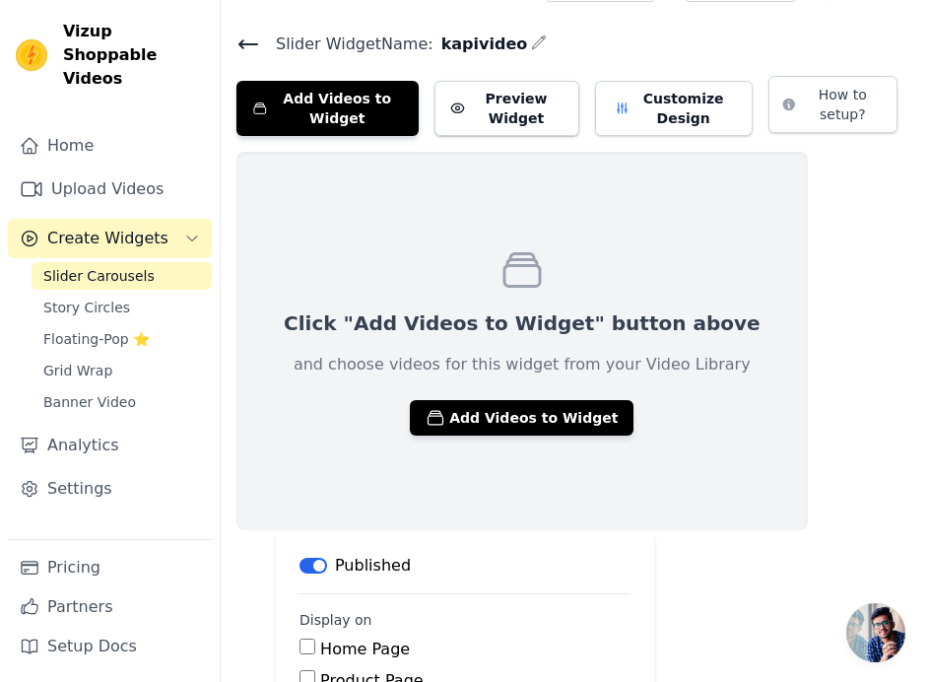
scroll to position [26, 0]
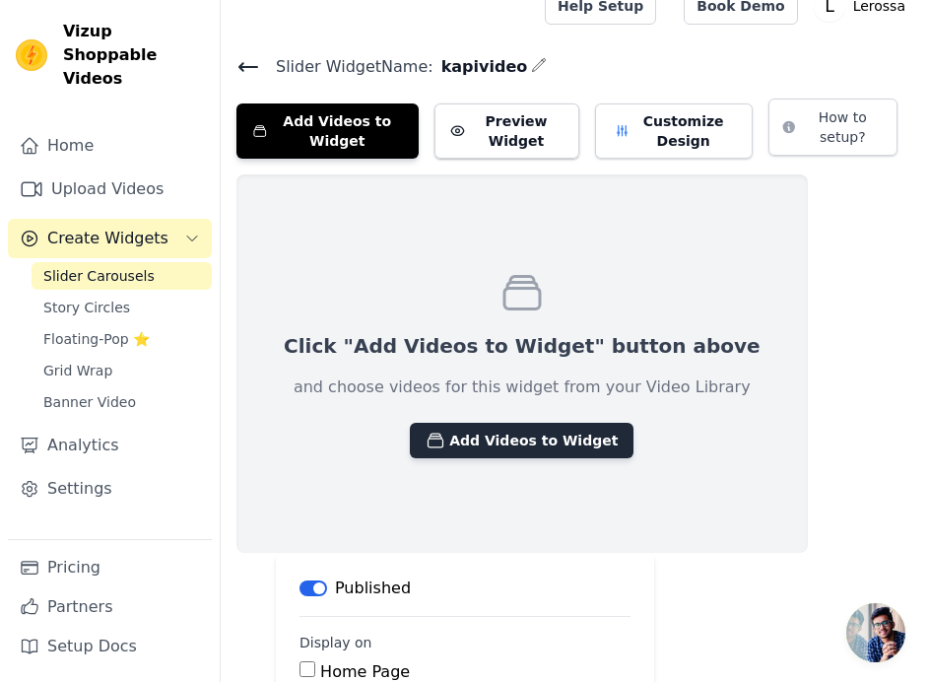
click at [523, 447] on button "Add Videos to Widget" at bounding box center [522, 440] width 224 height 35
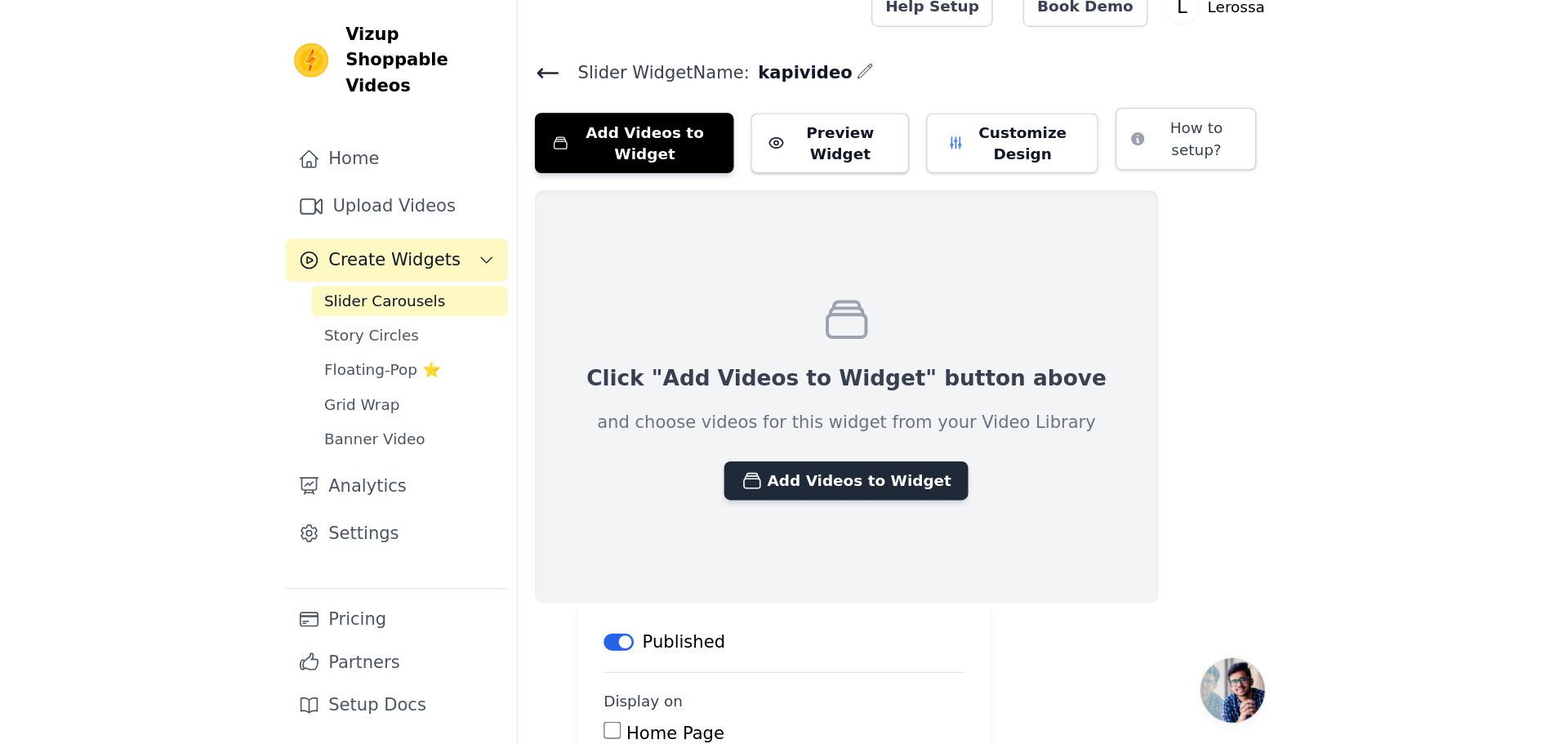
scroll to position [0, 0]
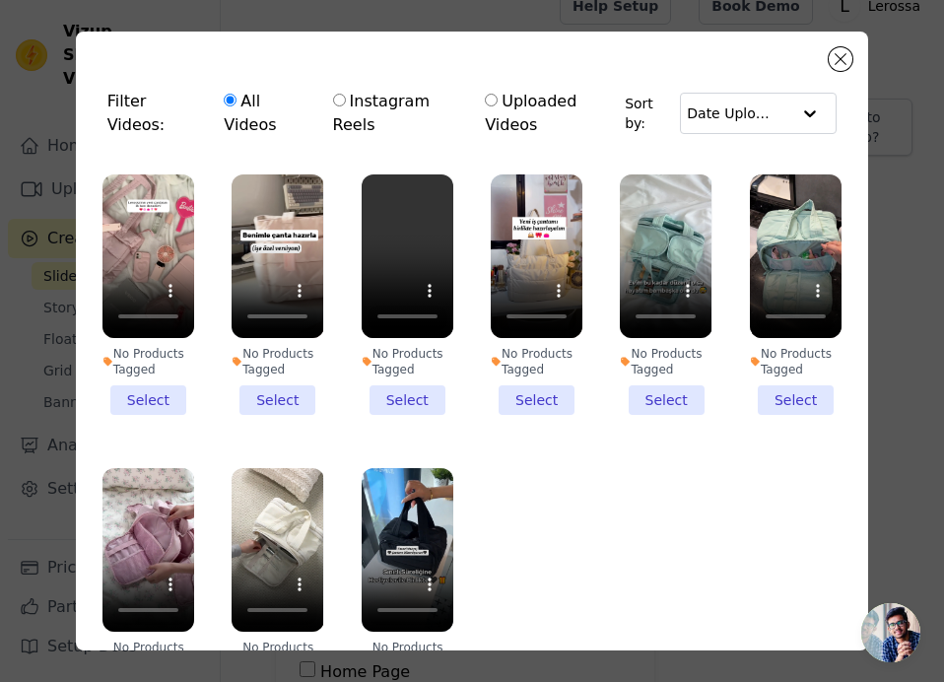
click at [165, 398] on li "No Products Tagged Select" at bounding box center [148, 294] width 92 height 240
click at [0, 0] on input "No Products Tagged Select" at bounding box center [0, 0] width 0 height 0
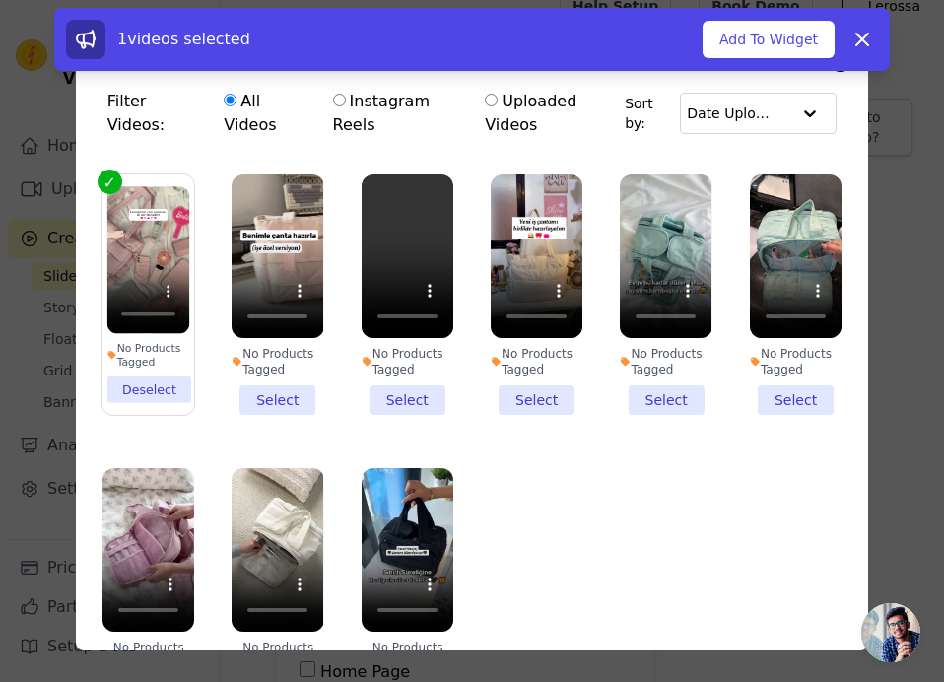
click at [289, 397] on li "No Products Tagged Select" at bounding box center [278, 294] width 92 height 240
click at [0, 0] on input "No Products Tagged Select" at bounding box center [0, 0] width 0 height 0
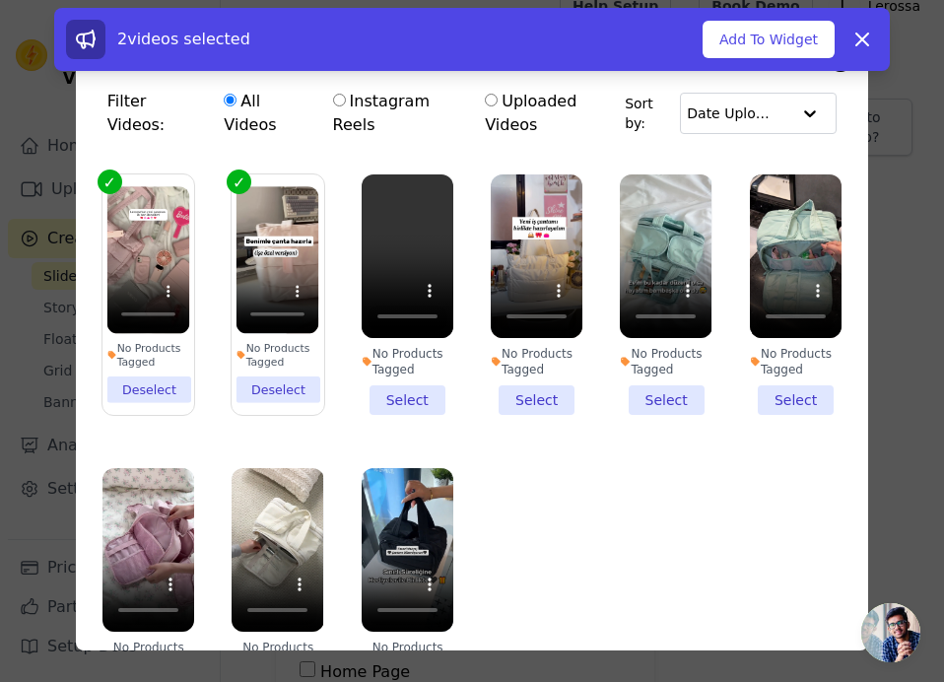
click at [534, 394] on li "No Products Tagged Select" at bounding box center [537, 294] width 92 height 240
click at [0, 0] on input "No Products Tagged Select" at bounding box center [0, 0] width 0 height 0
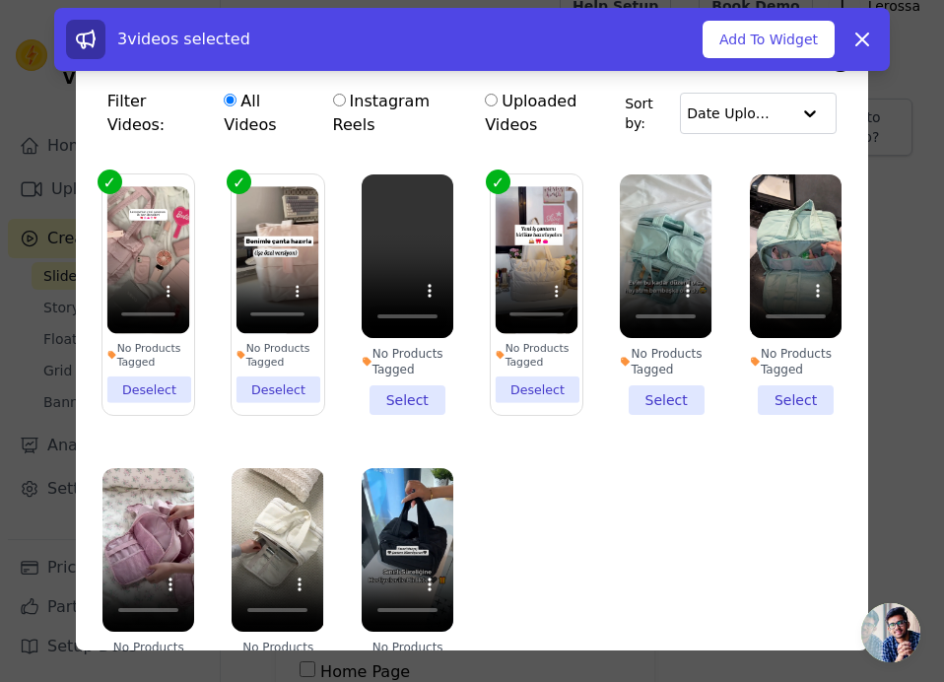
click at [374, 395] on li "No Products Tagged Select" at bounding box center [408, 294] width 92 height 240
click at [0, 0] on input "No Products Tagged Select" at bounding box center [0, 0] width 0 height 0
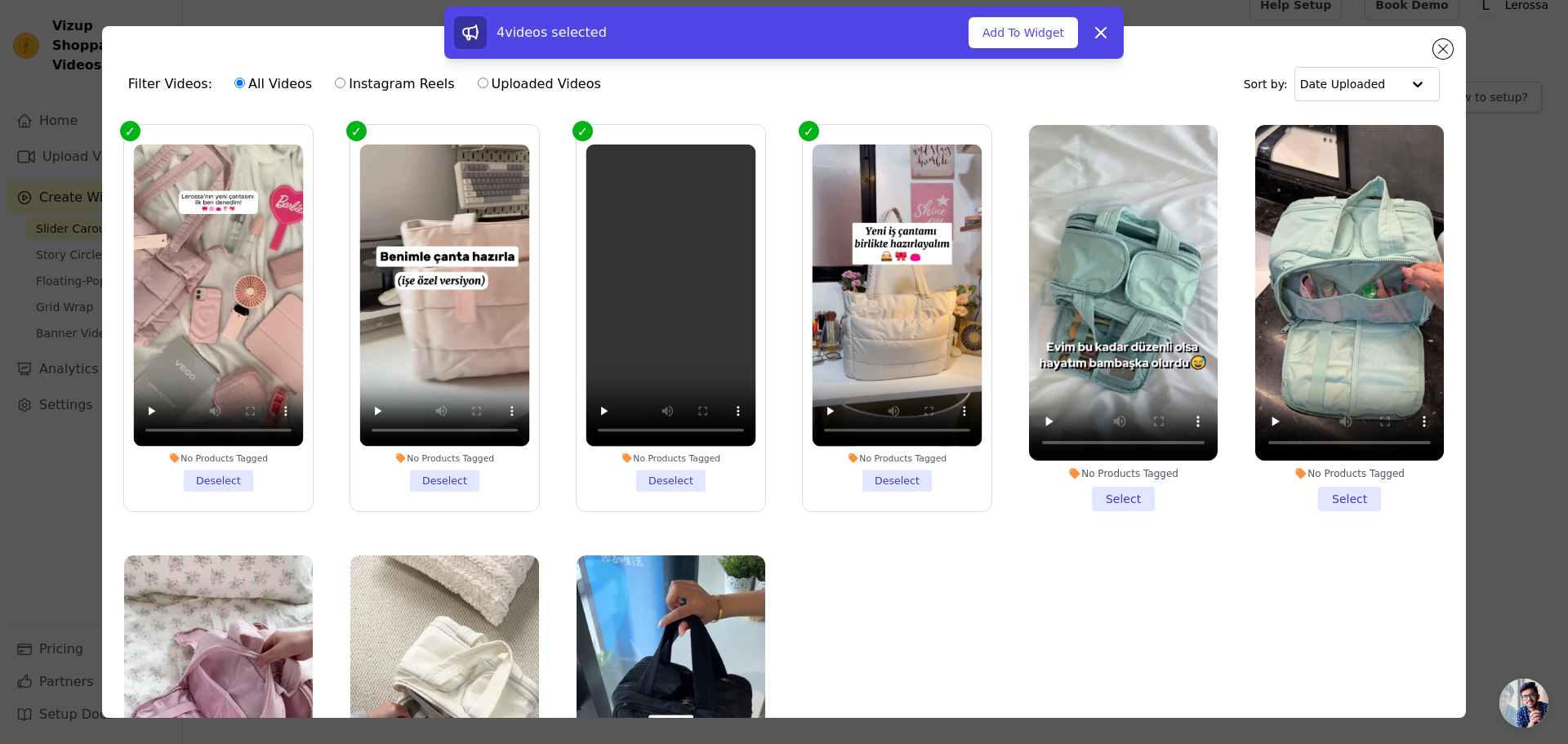
click at [661, 477] on li "No Products Tagged Deselect" at bounding box center [670, 317] width 170 height 347
click at [0, 0] on input "No Products Tagged Deselect" at bounding box center [0, 0] width 0 height 0
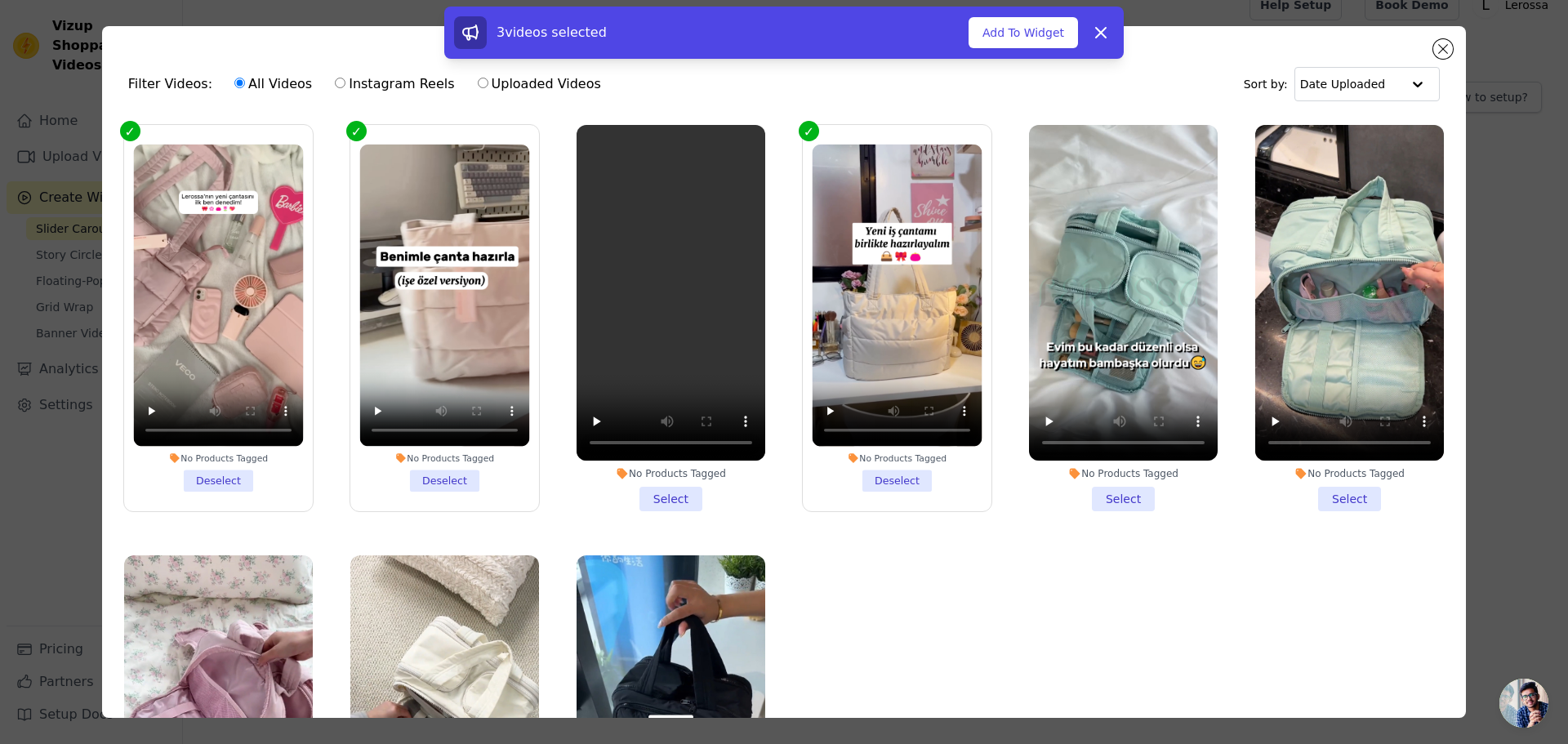
drag, startPoint x: 872, startPoint y: 478, endPoint x: 863, endPoint y: 482, distance: 9.8
click at [782, 479] on li "No Products Tagged Deselect" at bounding box center [898, 317] width 170 height 347
click at [0, 0] on input "No Products Tagged Deselect" at bounding box center [0, 0] width 0 height 0
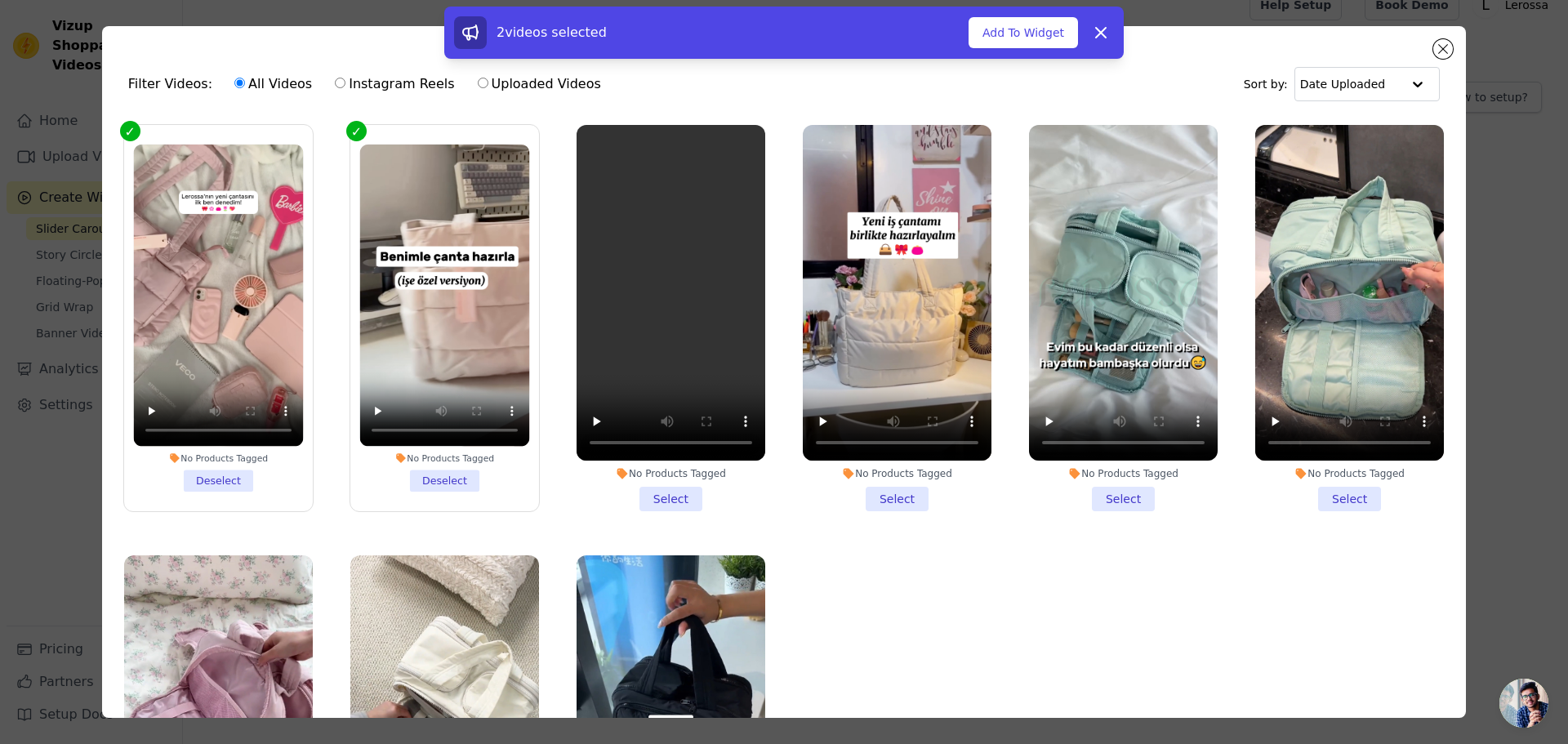
click at [460, 480] on li "No Products Tagged Deselect" at bounding box center [444, 317] width 170 height 347
click at [0, 0] on input "No Products Tagged Deselect" at bounding box center [0, 0] width 0 height 0
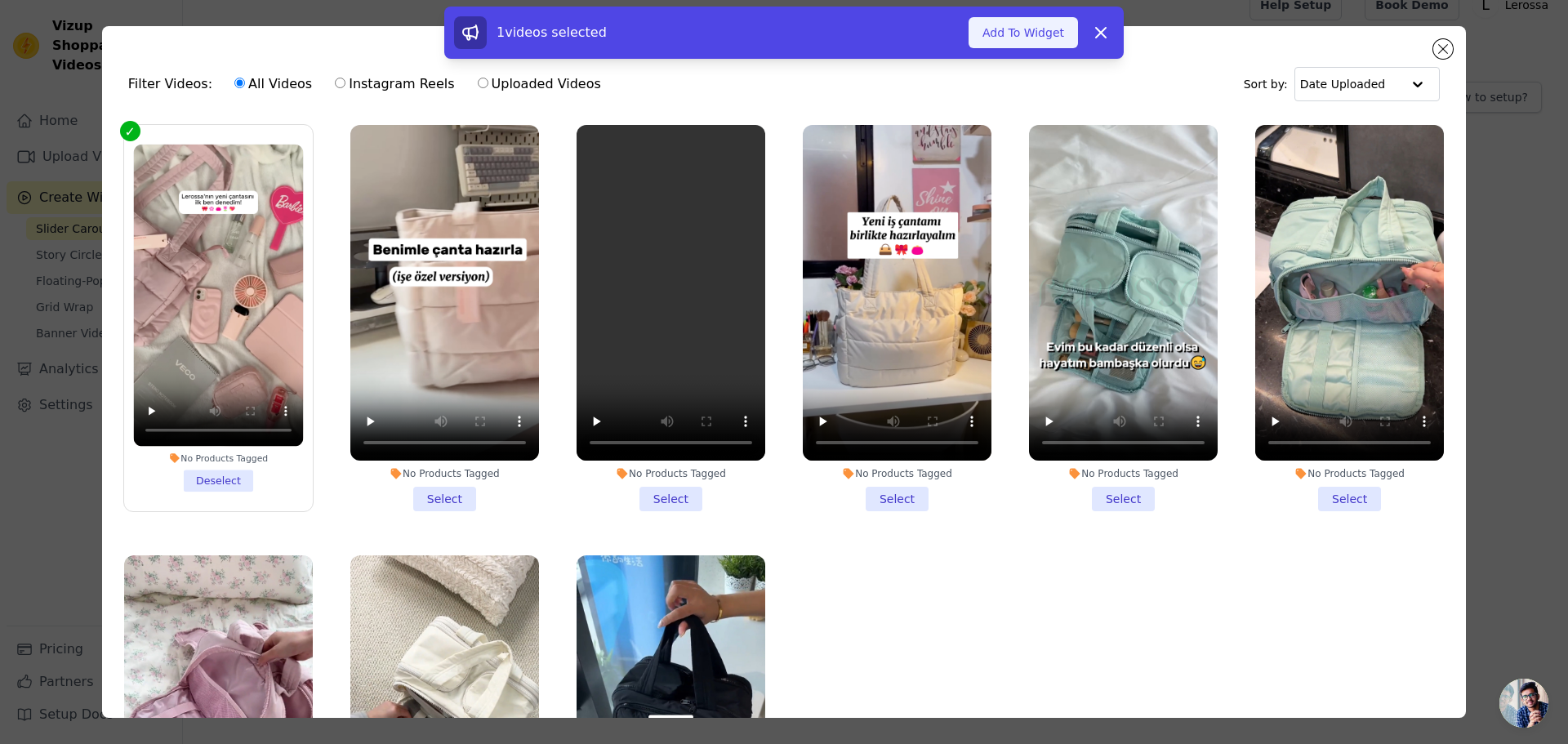
click at [782, 34] on button "Add To Widget" at bounding box center [1024, 32] width 109 height 31
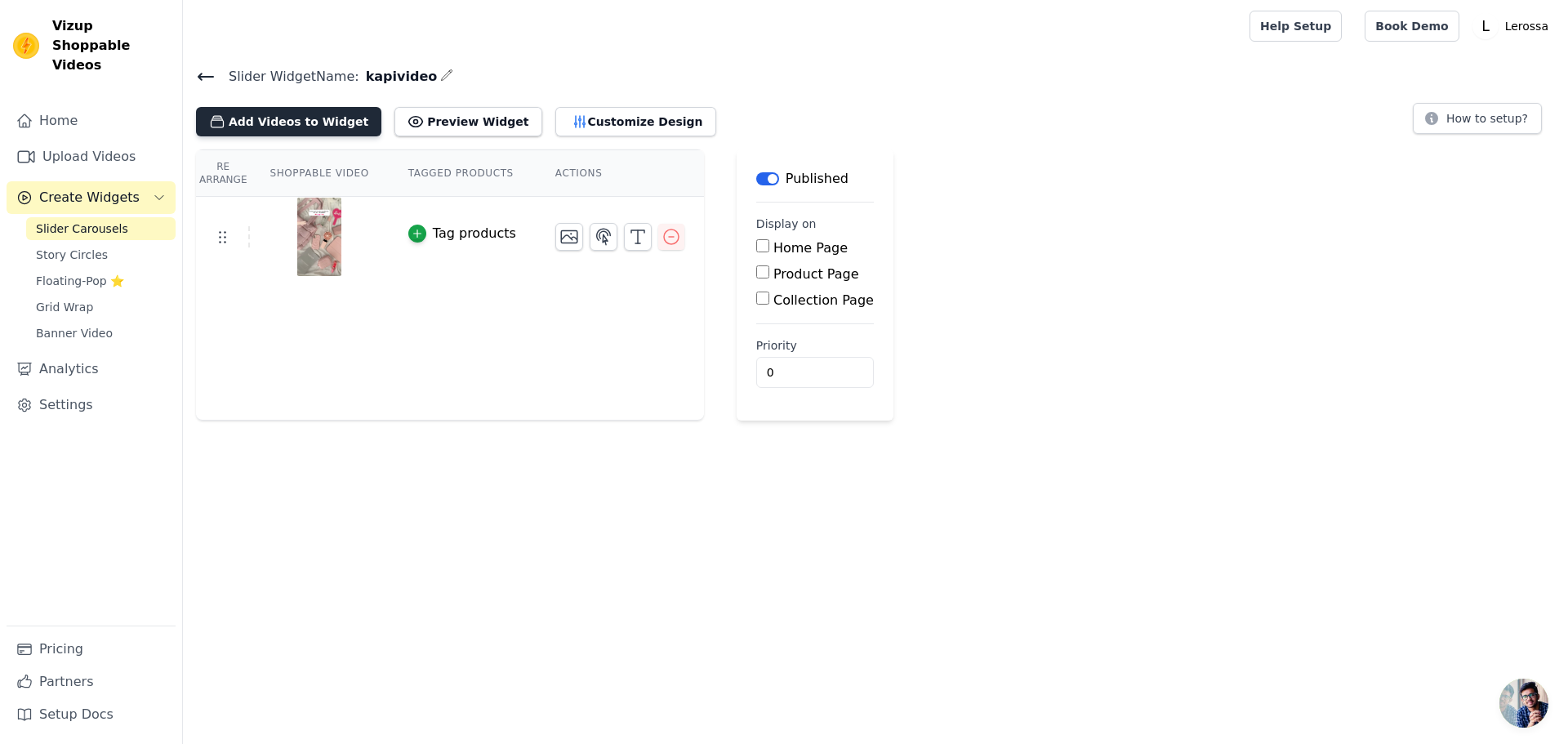
click at [312, 122] on button "Add Videos to Widget" at bounding box center [289, 121] width 186 height 29
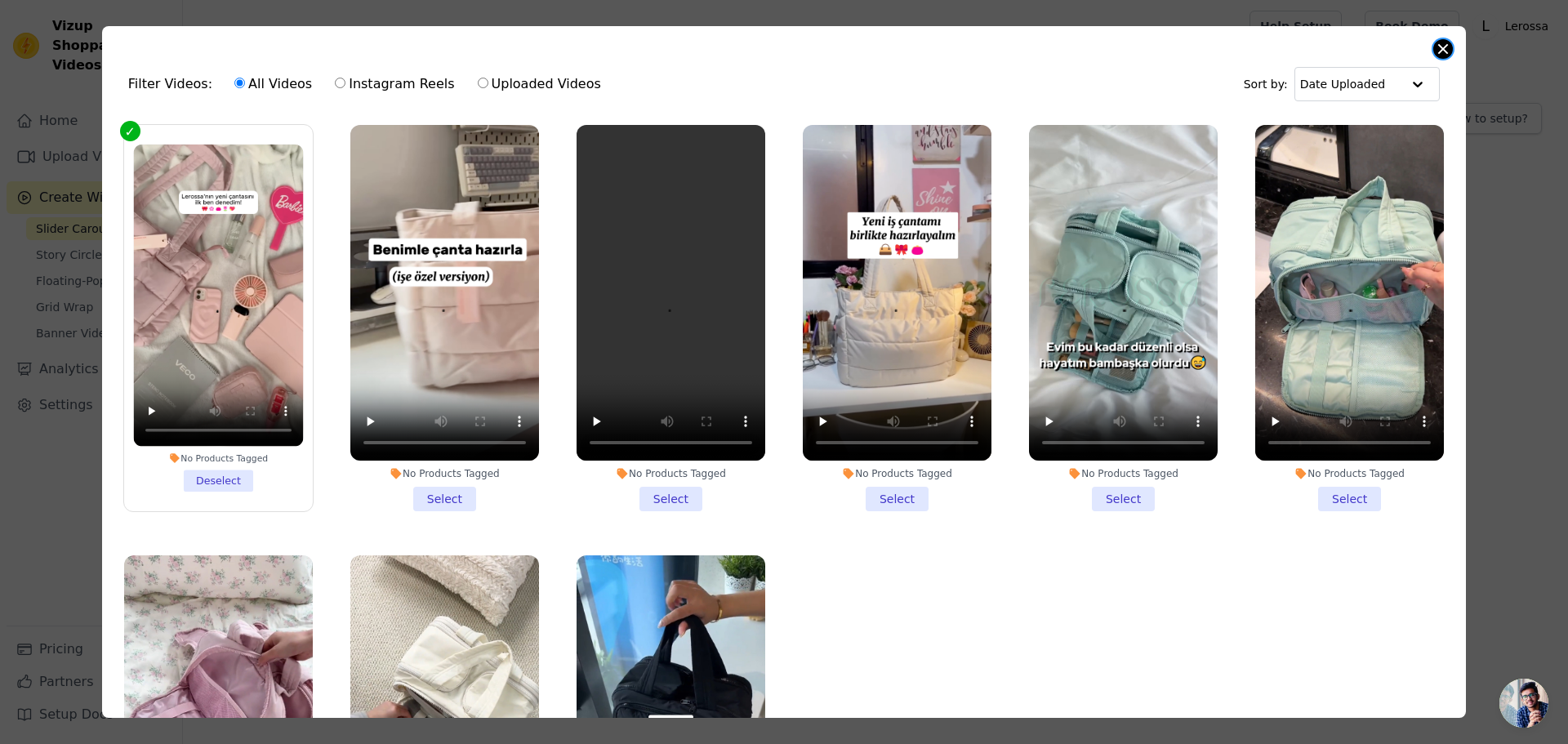
click at [782, 51] on button "Close modal" at bounding box center [1443, 49] width 20 height 20
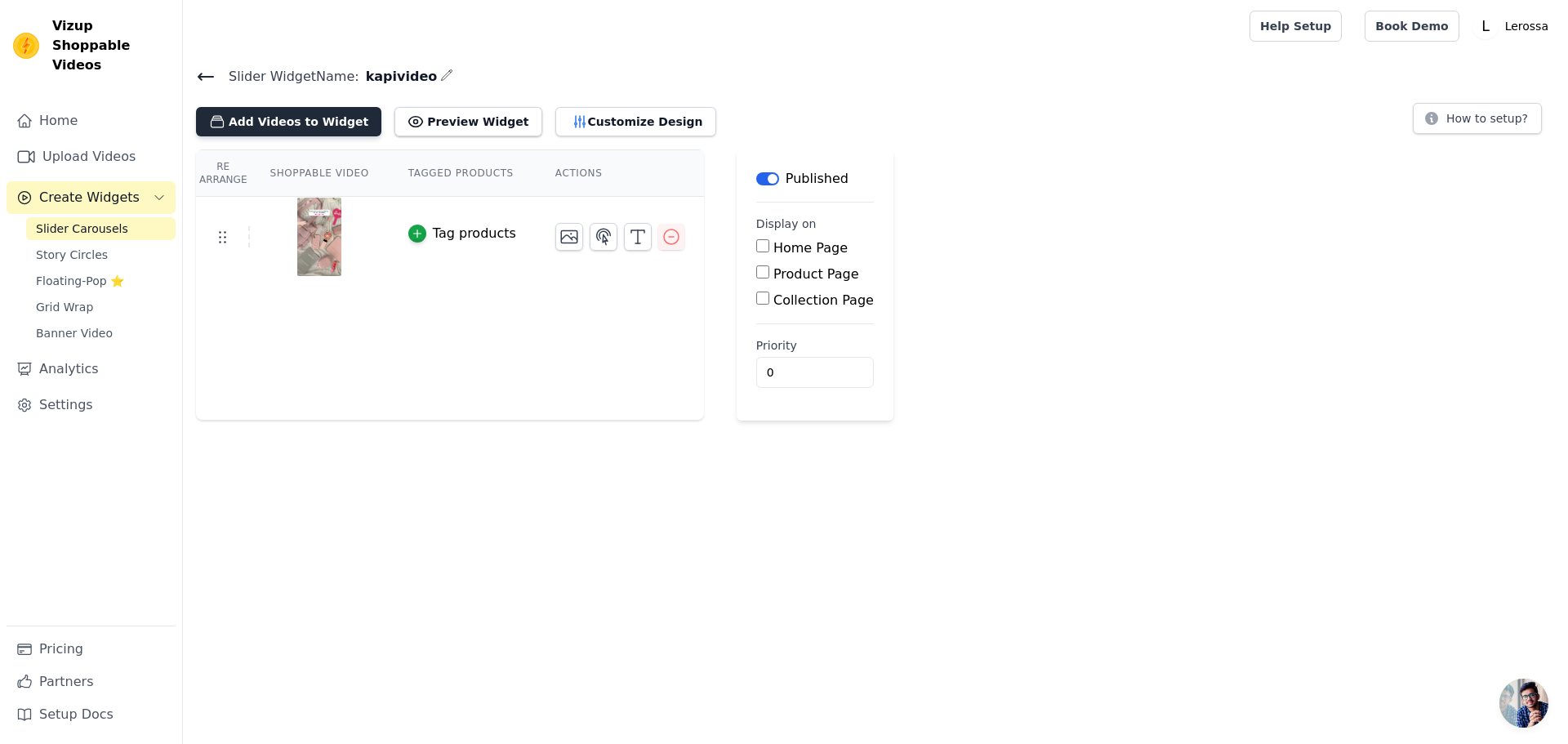
click at [312, 127] on button "Add Videos to Widget" at bounding box center [289, 121] width 186 height 29
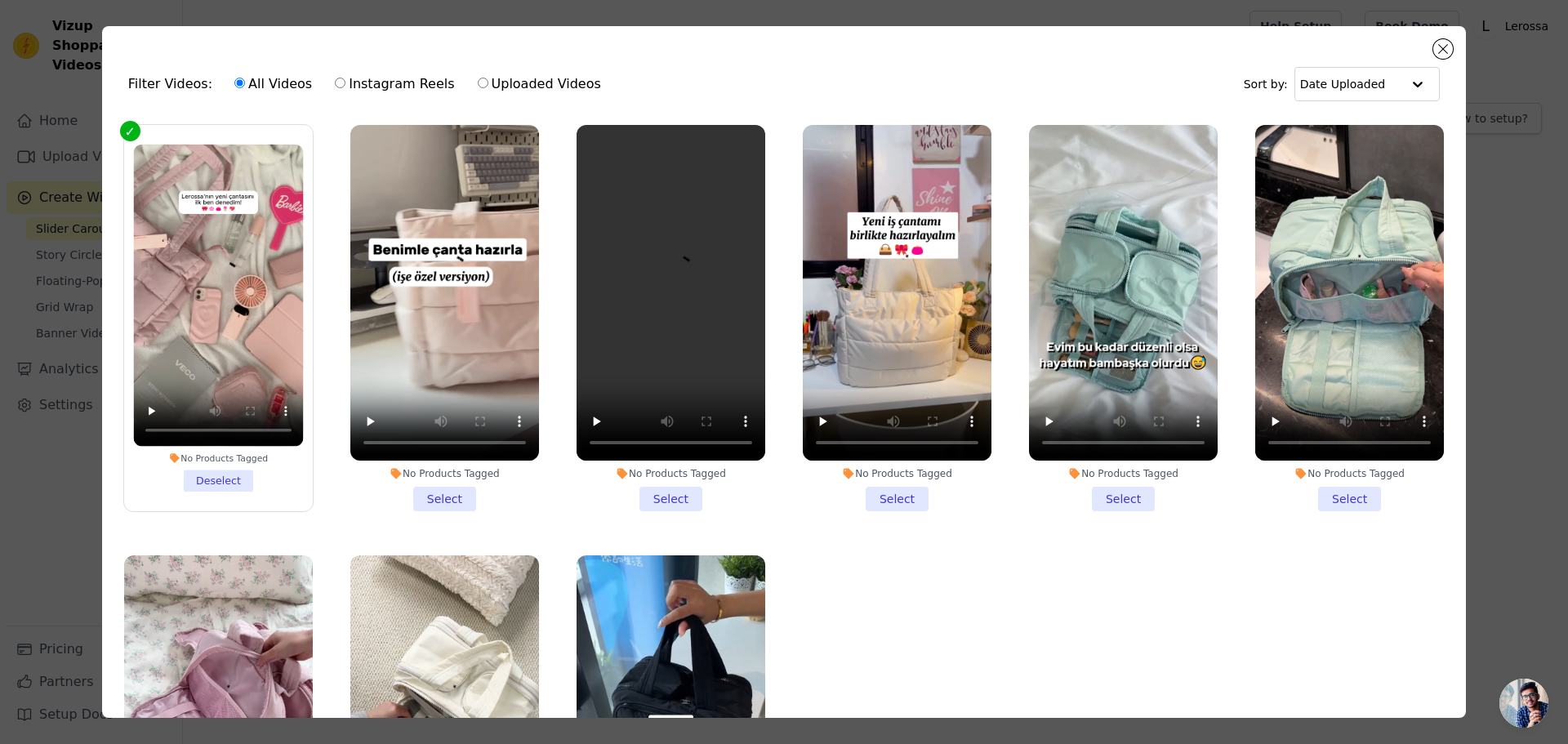
click at [437, 499] on li "No Products Tagged Select" at bounding box center [445, 318] width 189 height 386
click at [0, 0] on input "No Products Tagged Select" at bounding box center [0, 0] width 0 height 0
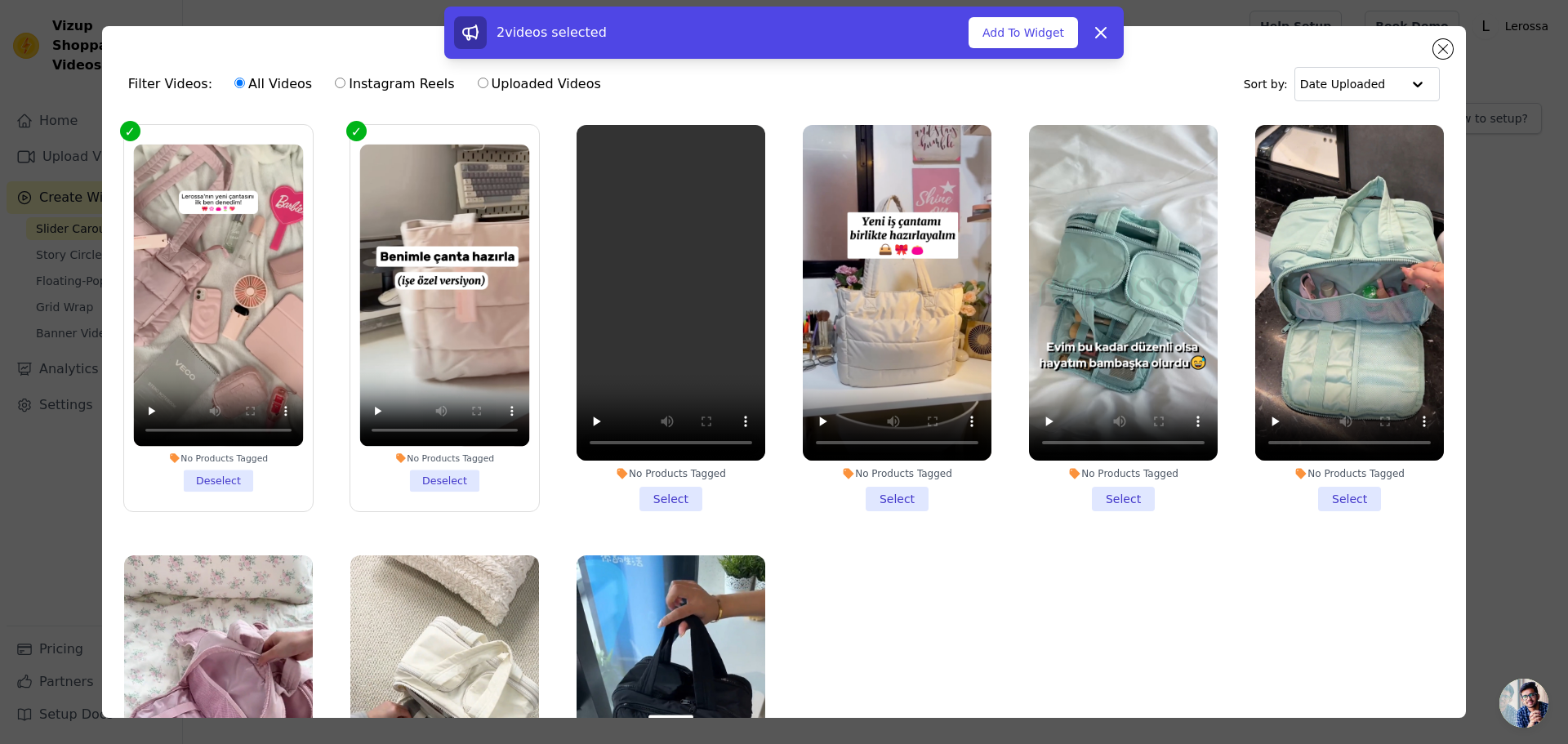
drag, startPoint x: 660, startPoint y: 493, endPoint x: 741, endPoint y: 500, distance: 81.3
click at [661, 493] on li "No Products Tagged Select" at bounding box center [671, 318] width 189 height 386
click at [0, 0] on input "No Products Tagged Select" at bounding box center [0, 0] width 0 height 0
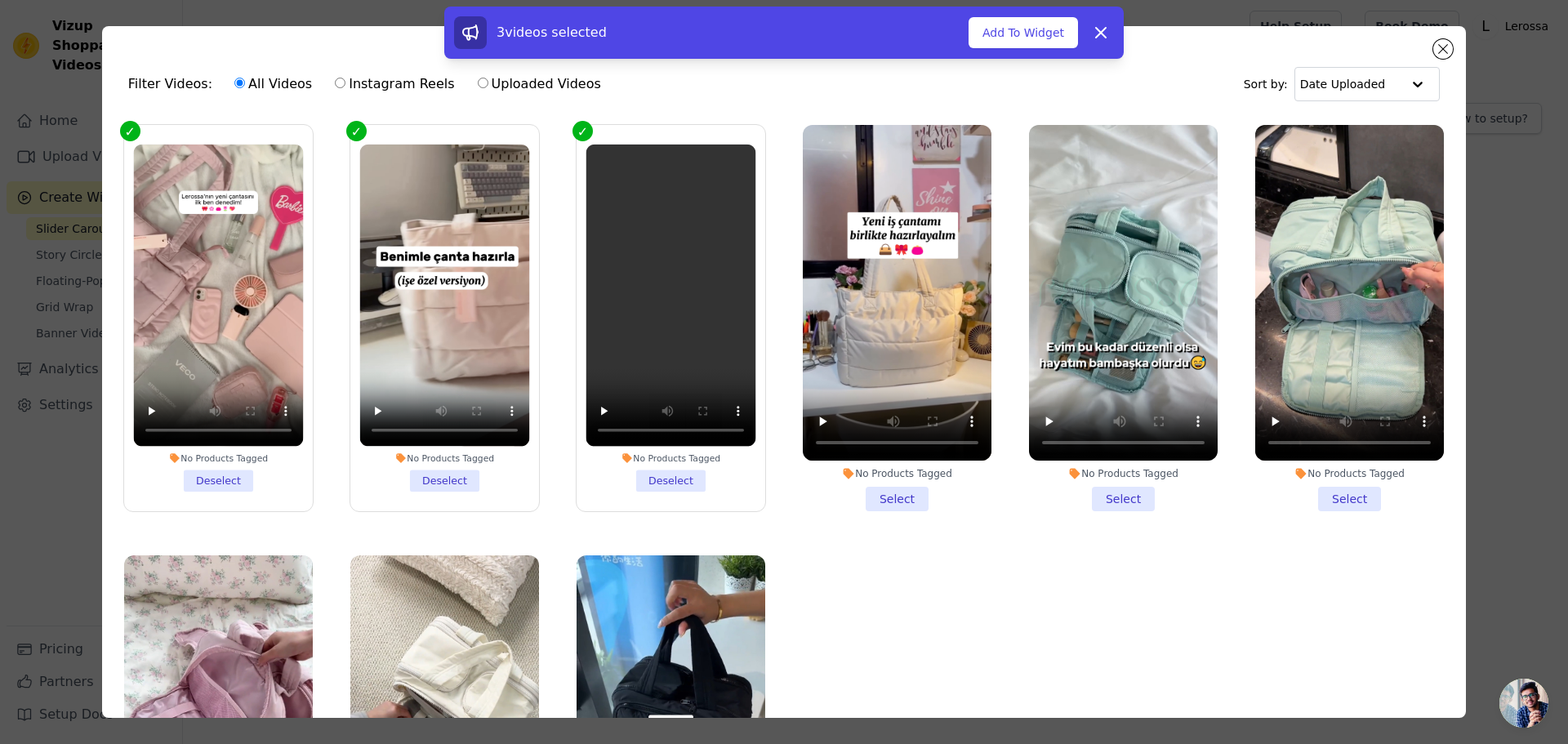
drag, startPoint x: 883, startPoint y: 493, endPoint x: 942, endPoint y: 471, distance: 63.0
click at [782, 493] on li "No Products Tagged Select" at bounding box center [898, 318] width 189 height 386
click at [0, 0] on input "No Products Tagged Select" at bounding box center [0, 0] width 0 height 0
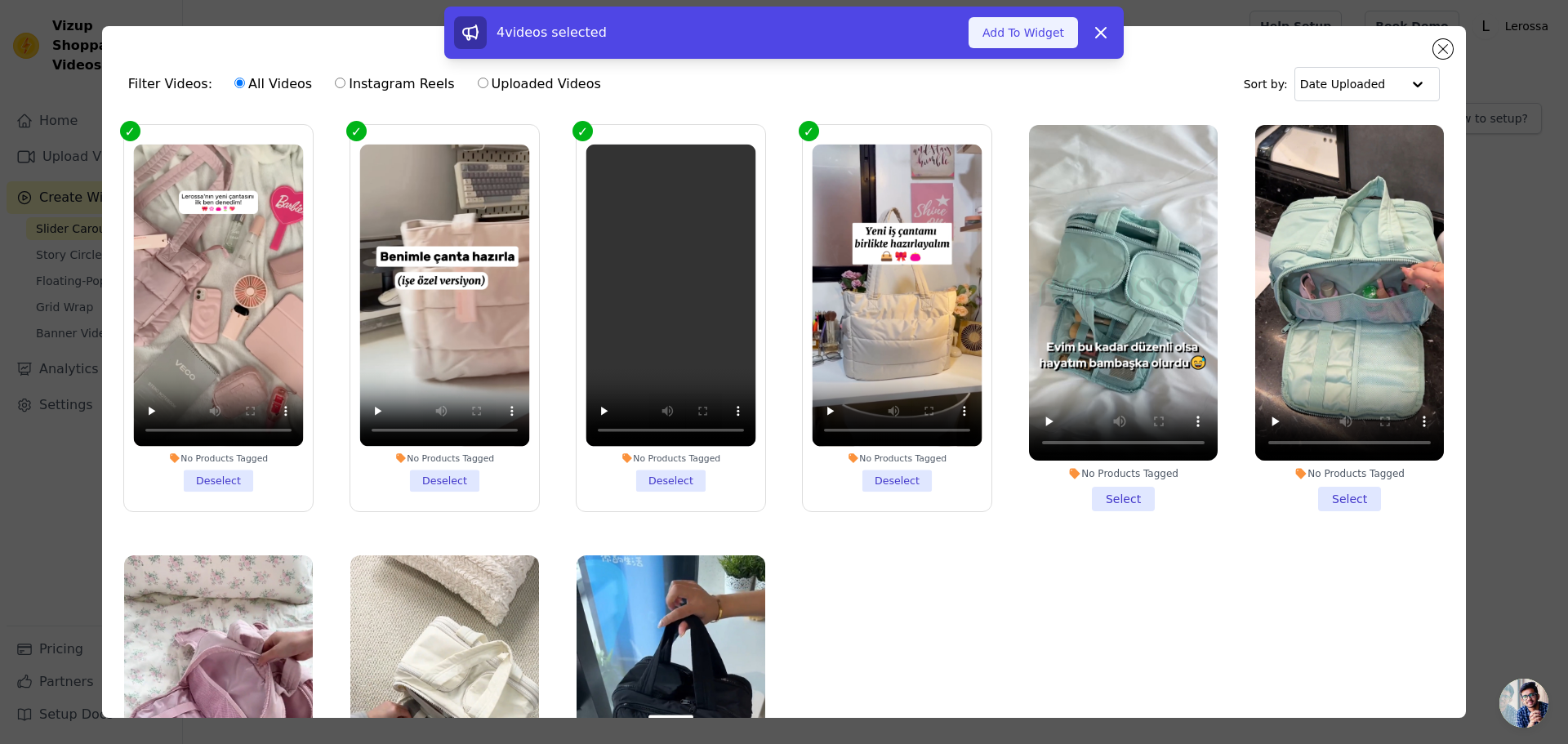
click at [782, 37] on button "Add To Widget" at bounding box center [1024, 32] width 109 height 31
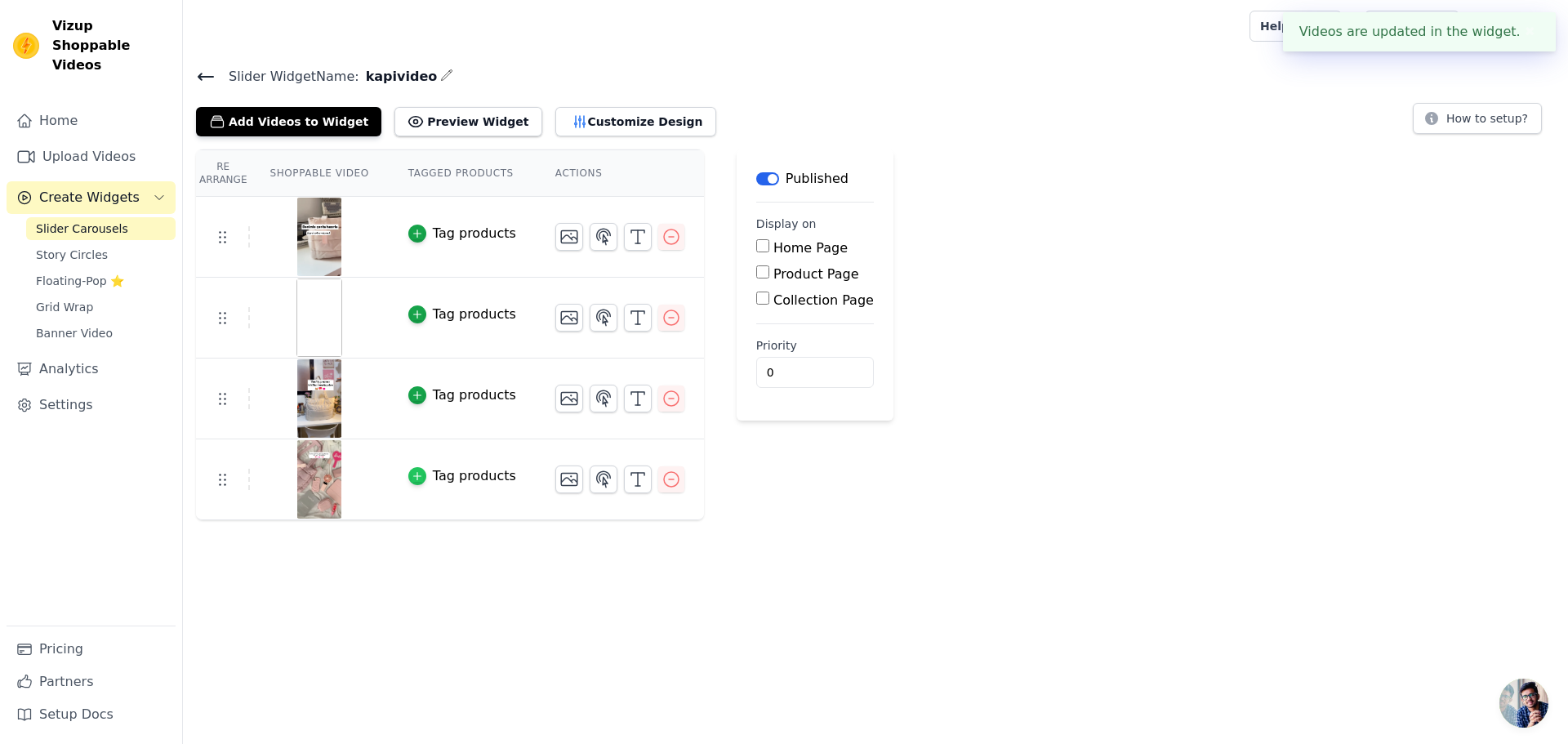
click at [414, 477] on icon "button" at bounding box center [417, 476] width 7 height 7
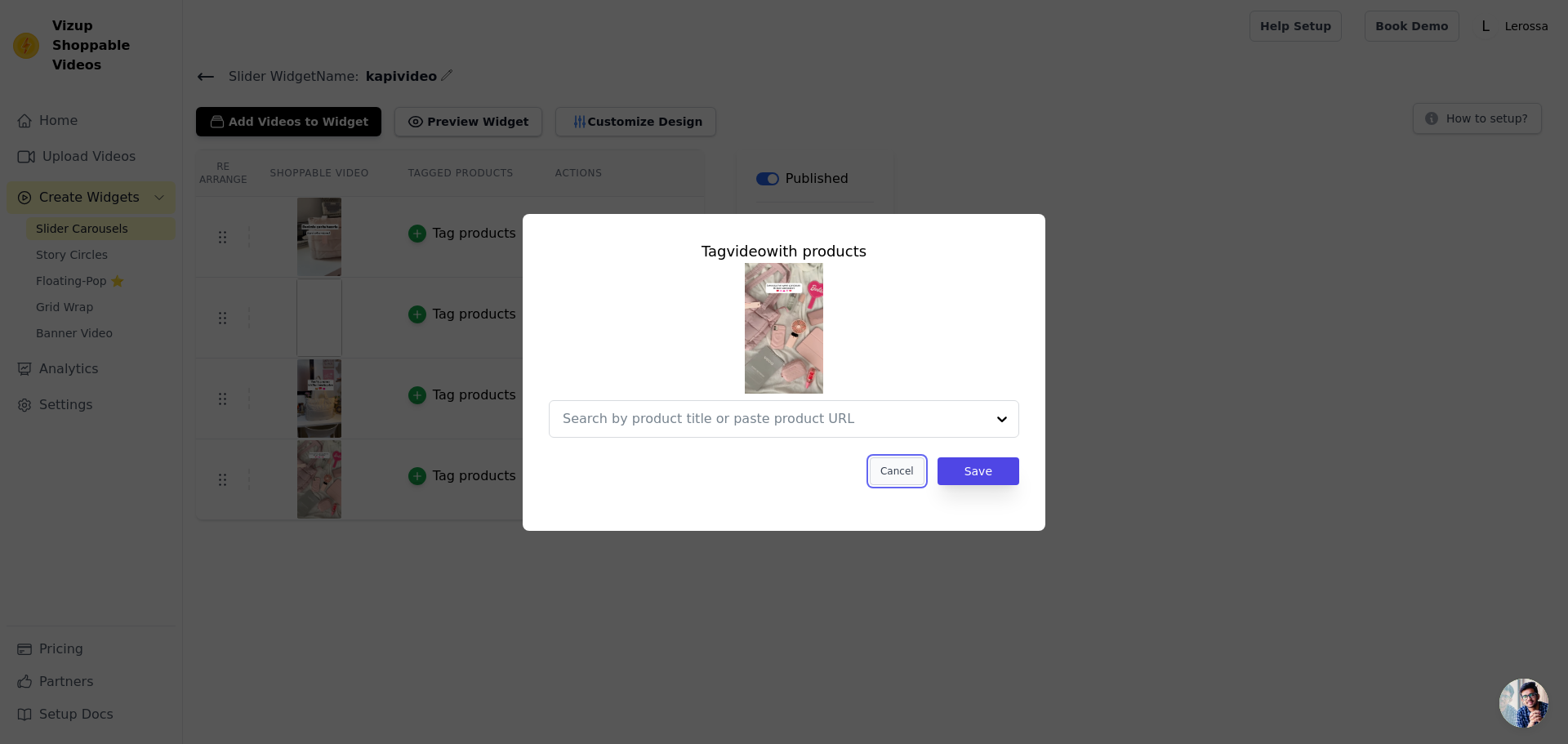
click at [782, 474] on button "Cancel" at bounding box center [898, 471] width 55 height 28
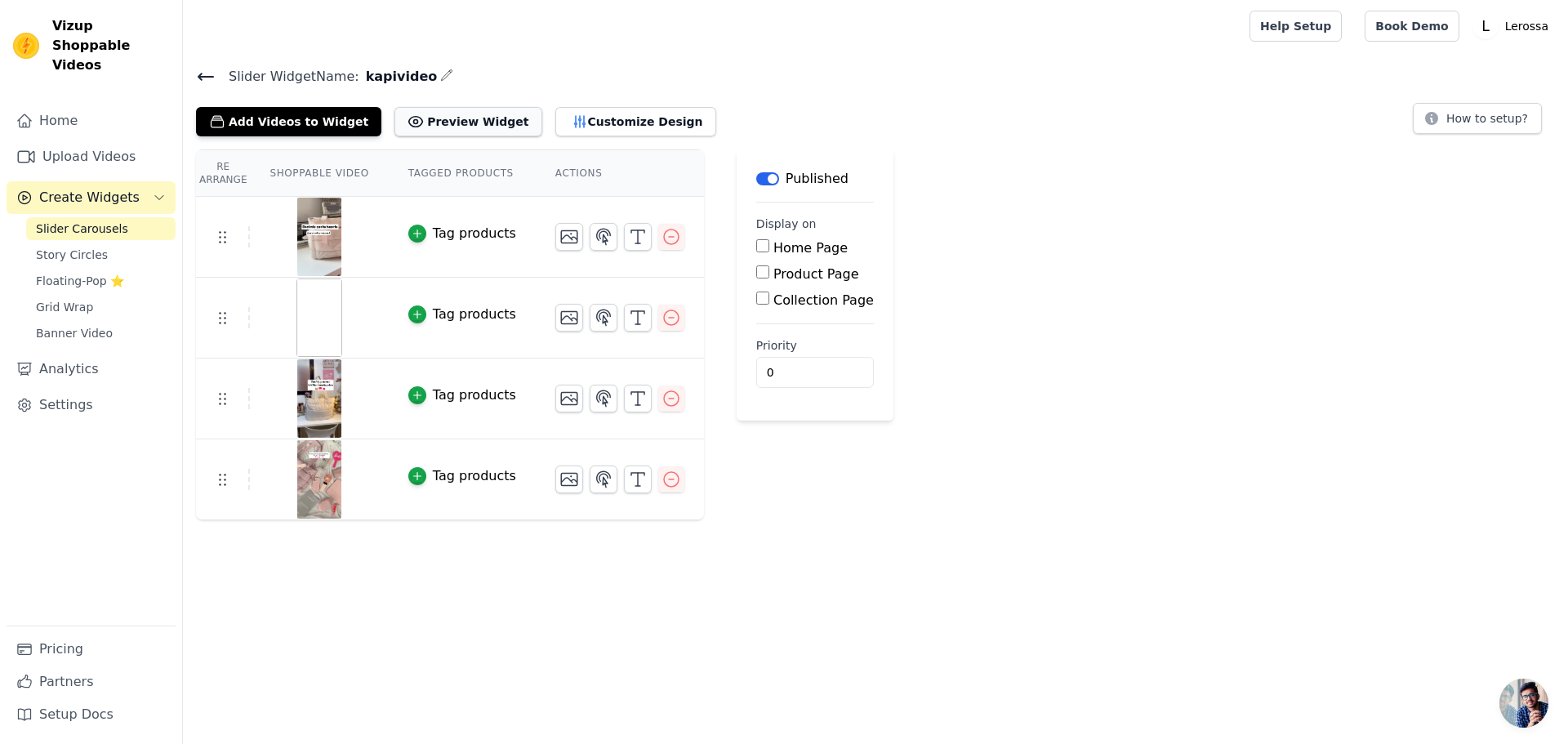
click at [432, 125] on button "Preview Widget" at bounding box center [467, 121] width 147 height 29
